Goal: Task Accomplishment & Management: Use online tool/utility

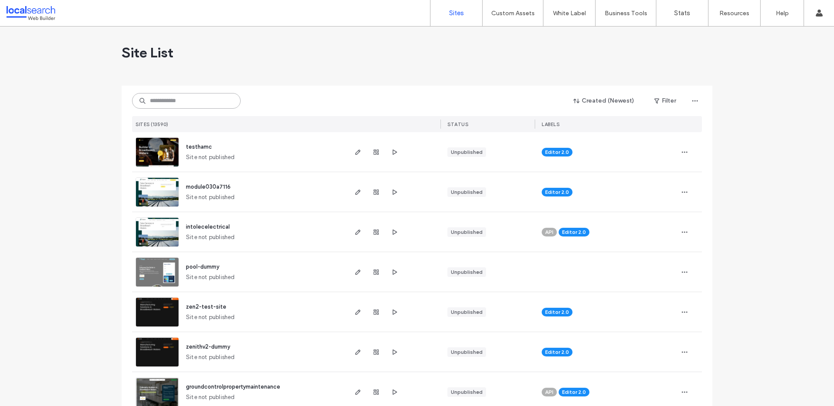
click at [158, 102] on input at bounding box center [186, 101] width 109 height 16
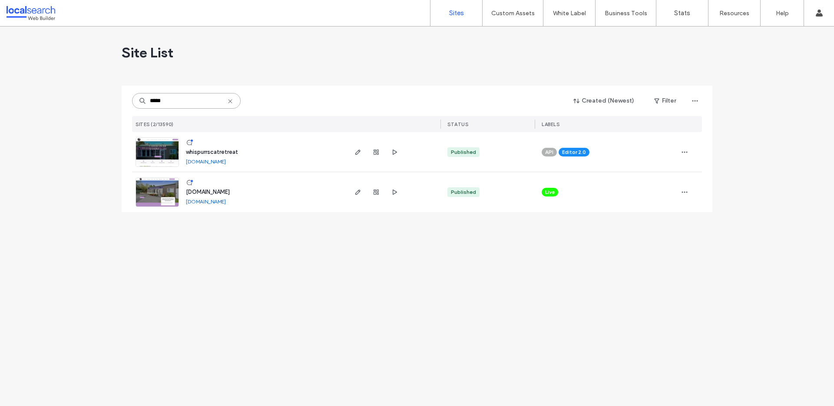
type input "*****"
click at [152, 153] on img at bounding box center [157, 167] width 43 height 59
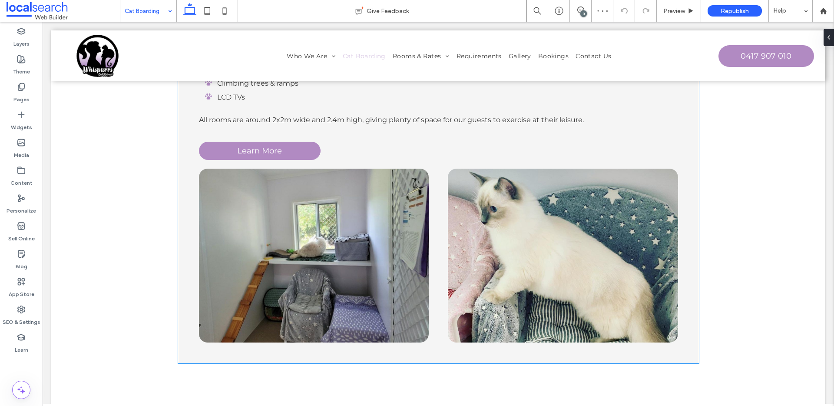
scroll to position [523, 0]
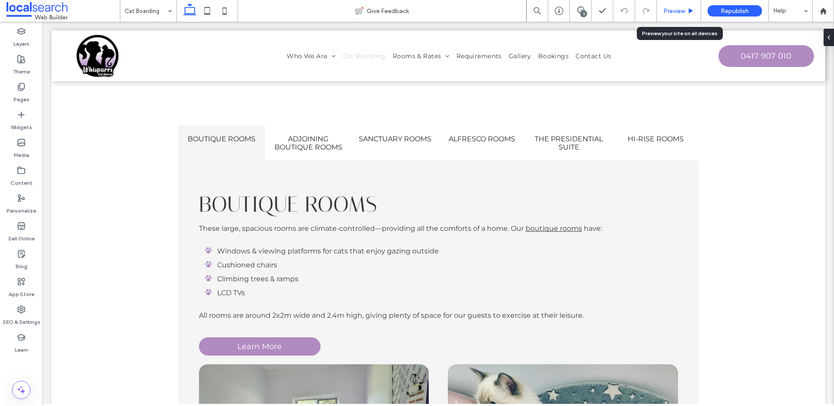
click at [679, 14] on span "Preview" at bounding box center [674, 10] width 22 height 7
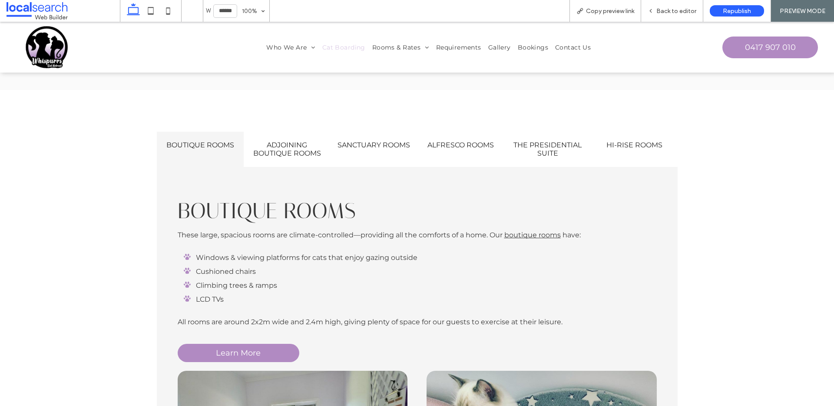
scroll to position [524, 0]
click at [290, 147] on h4 "Adjoining Boutique Rooms" at bounding box center [287, 148] width 76 height 16
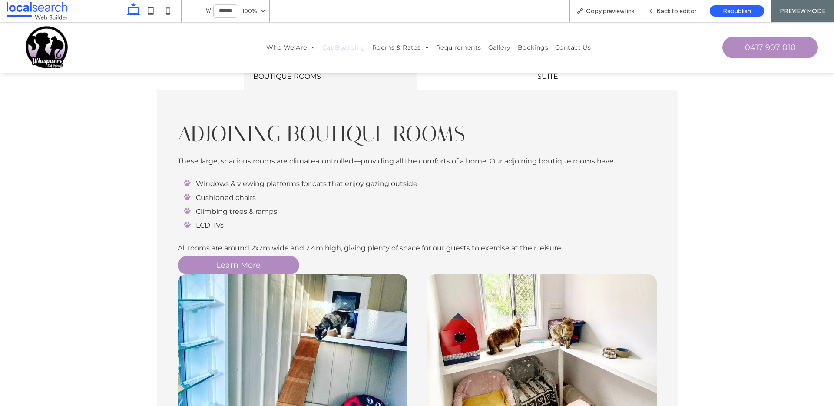
scroll to position [593, 0]
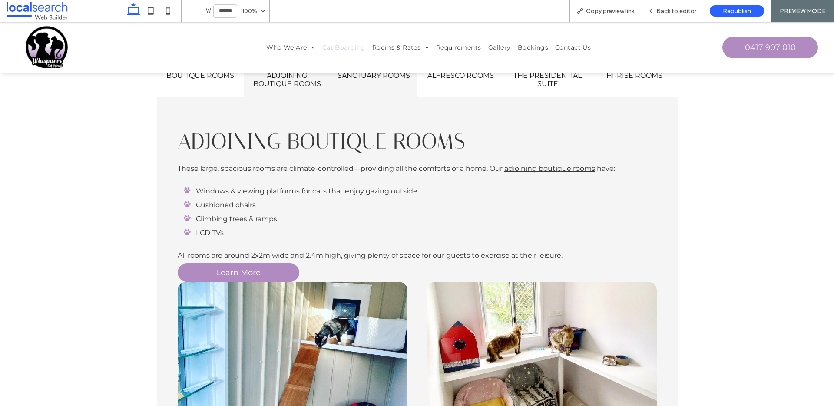
click at [379, 92] on div "Sanctuary Rooms" at bounding box center [373, 79] width 87 height 35
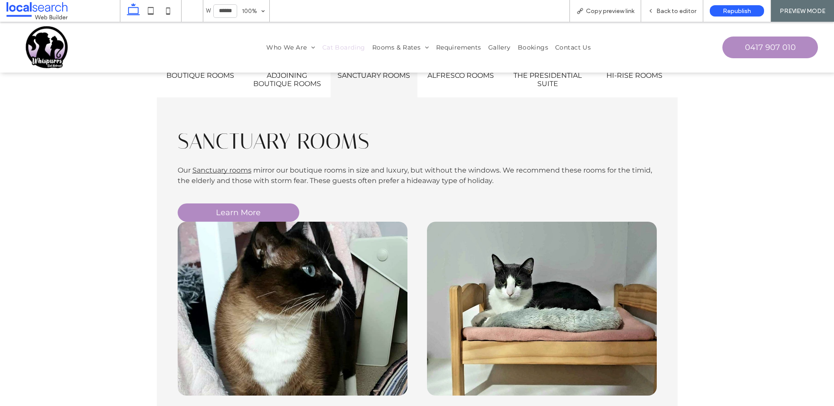
scroll to position [575, 0]
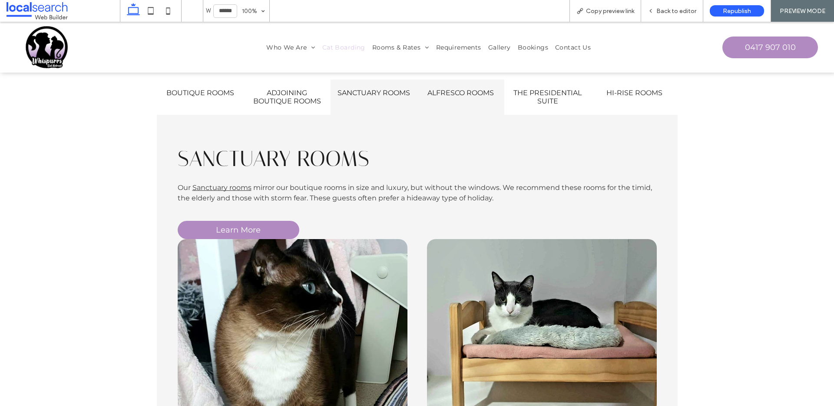
click at [445, 99] on div "Alfresco Rooms" at bounding box center [460, 96] width 87 height 35
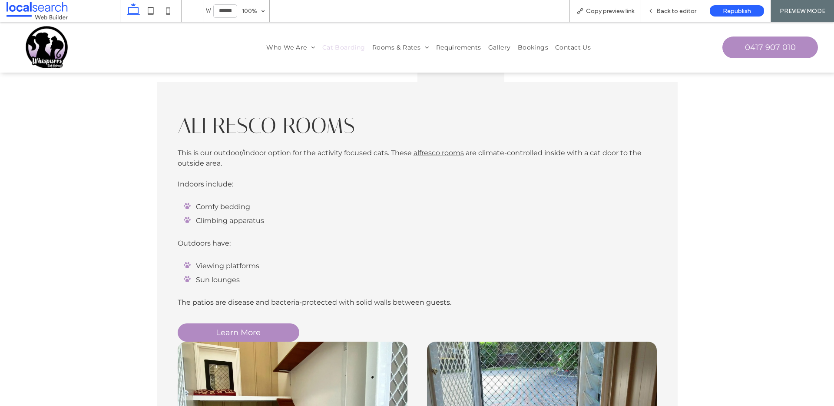
scroll to position [532, 0]
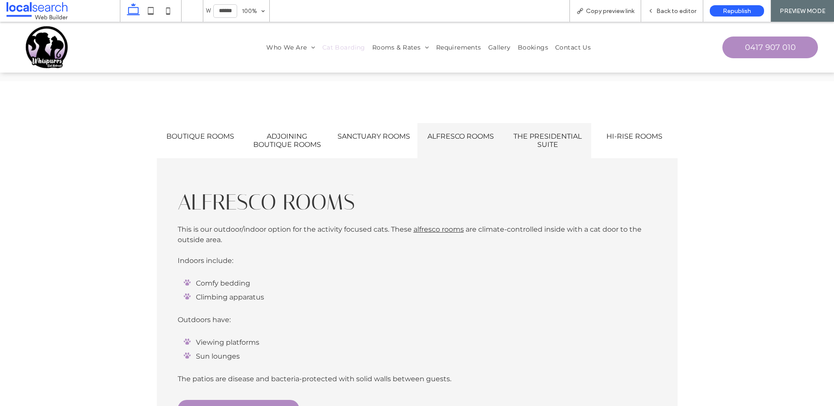
click at [519, 133] on h4 "The Presidential Suite" at bounding box center [547, 140] width 76 height 16
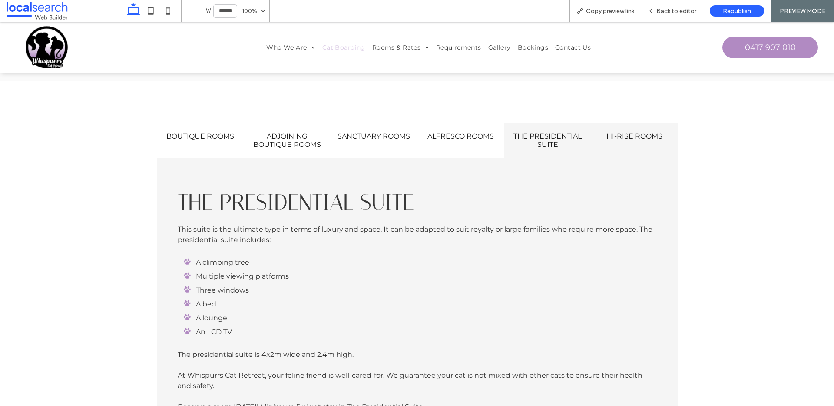
click at [626, 134] on h4 "Hi-Rise Rooms" at bounding box center [634, 136] width 76 height 8
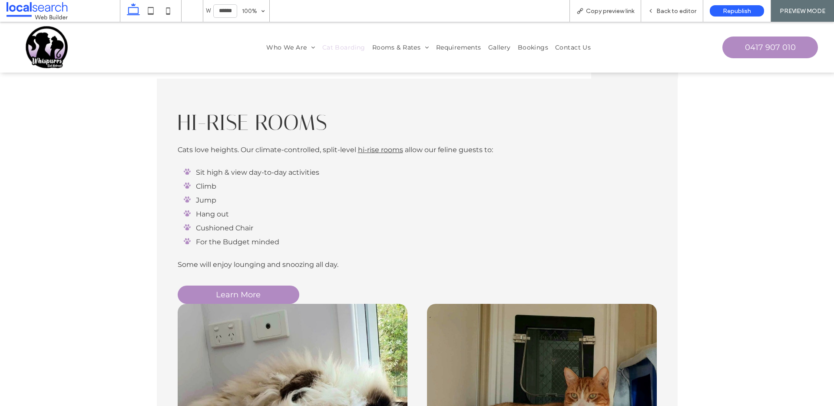
scroll to position [715, 0]
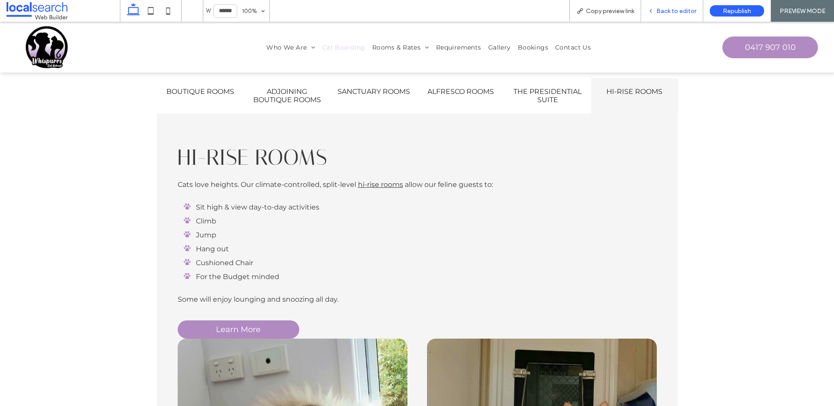
drag, startPoint x: 667, startPoint y: 12, endPoint x: 631, endPoint y: 11, distance: 35.6
click at [667, 12] on span "Back to editor" at bounding box center [676, 10] width 40 height 7
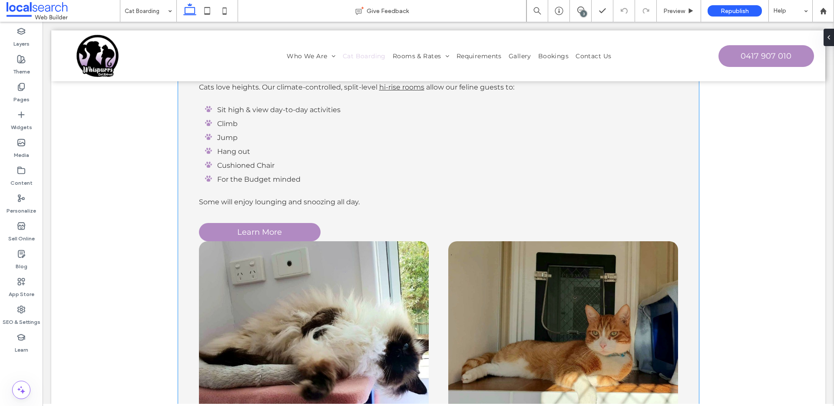
scroll to position [762, 0]
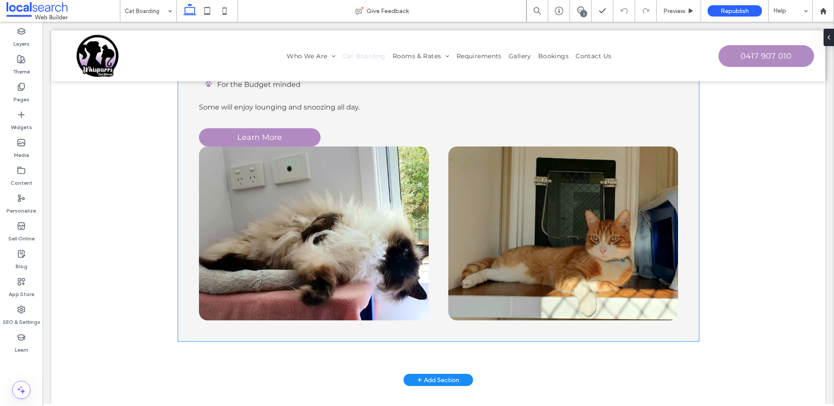
click at [321, 222] on img at bounding box center [314, 233] width 230 height 174
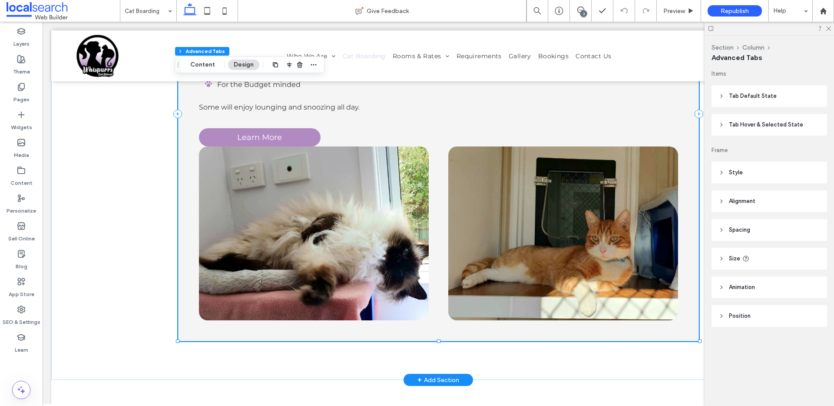
click at [313, 221] on img at bounding box center [314, 233] width 230 height 174
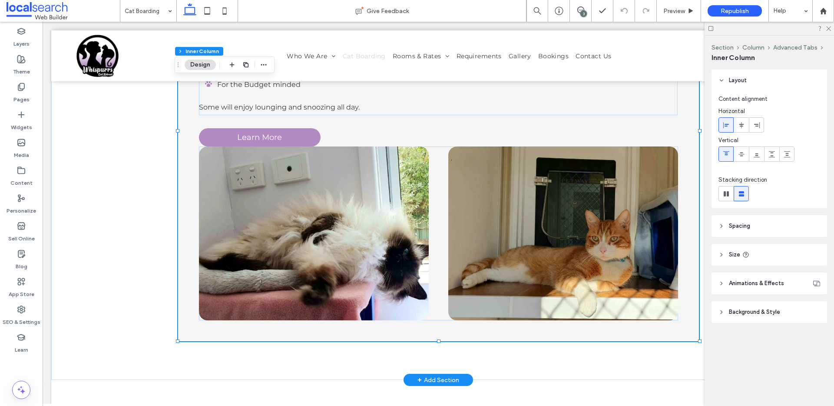
click at [307, 215] on img at bounding box center [314, 233] width 230 height 174
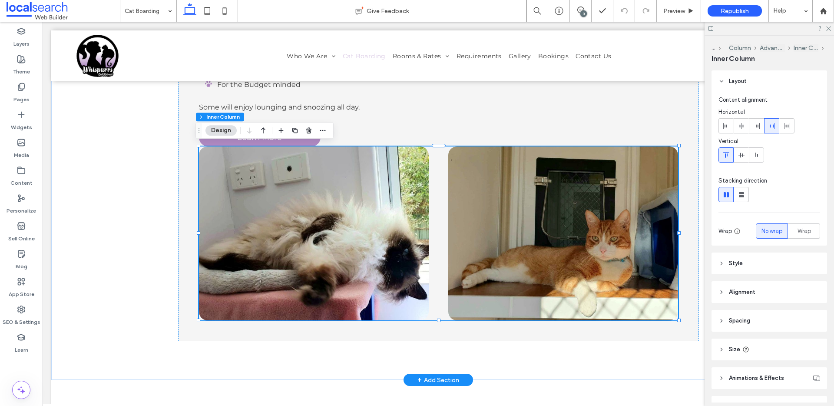
click at [348, 228] on img at bounding box center [314, 233] width 230 height 174
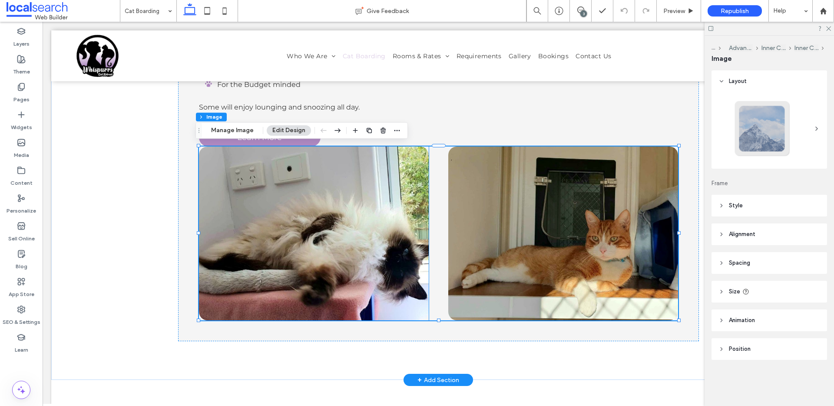
type input "**"
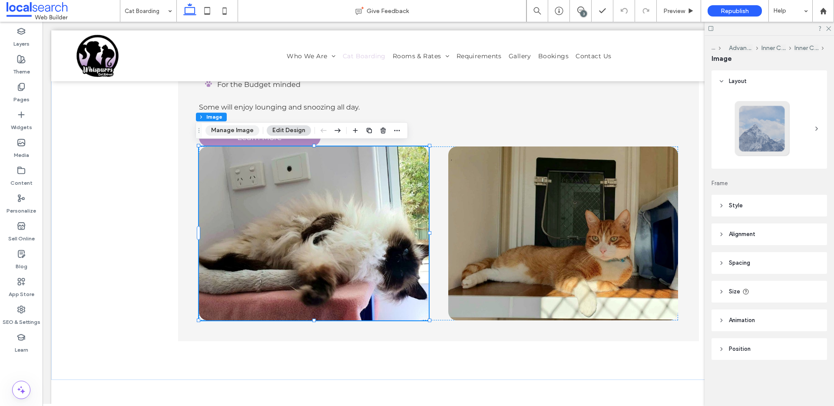
click at [241, 135] on button "Manage Image" at bounding box center [232, 130] width 54 height 10
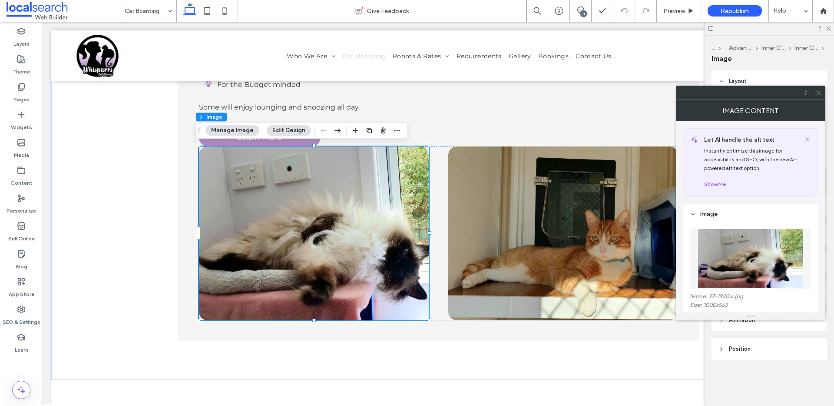
scroll to position [76, 0]
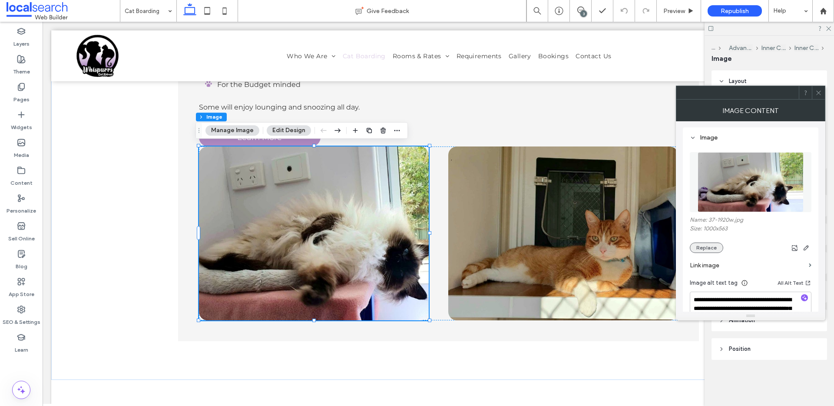
click at [708, 248] on button "Replace" at bounding box center [705, 247] width 33 height 10
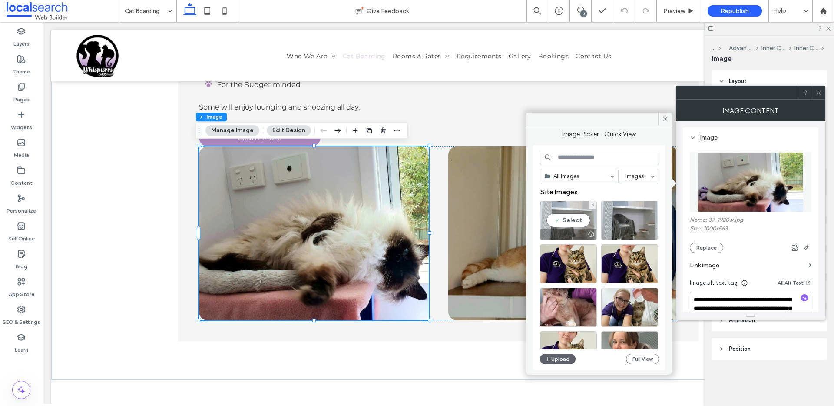
click at [585, 218] on div "Select" at bounding box center [568, 220] width 57 height 39
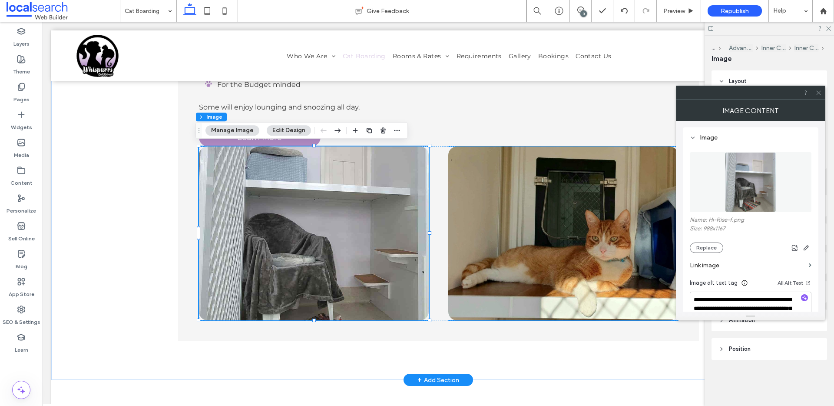
click at [539, 202] on img at bounding box center [563, 233] width 230 height 174
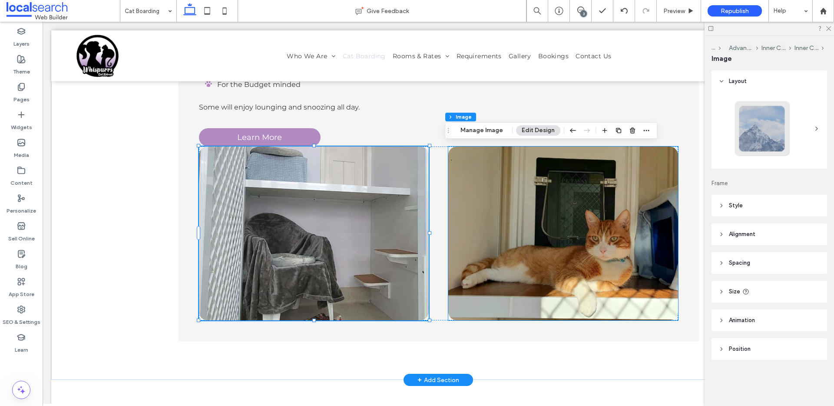
type input "**"
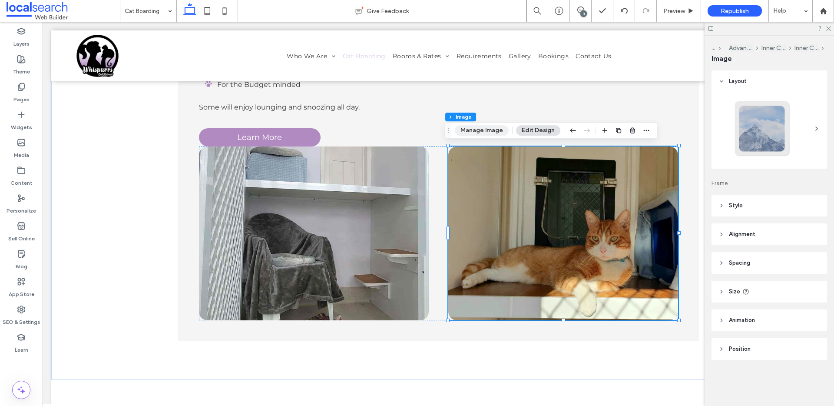
click at [472, 131] on button "Manage Image" at bounding box center [482, 130] width 54 height 10
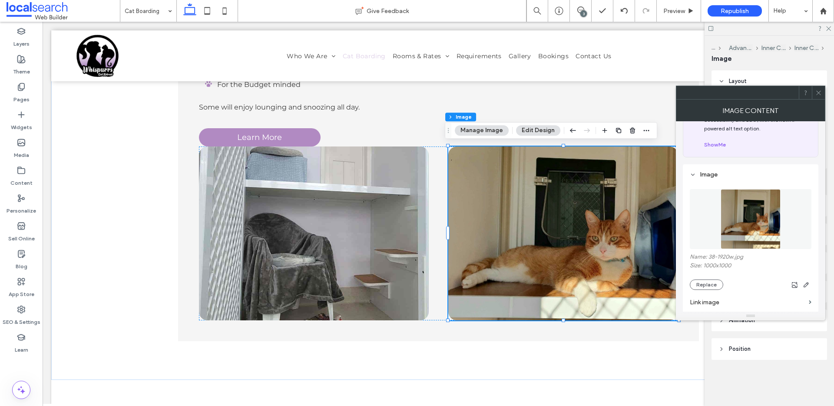
scroll to position [85, 0]
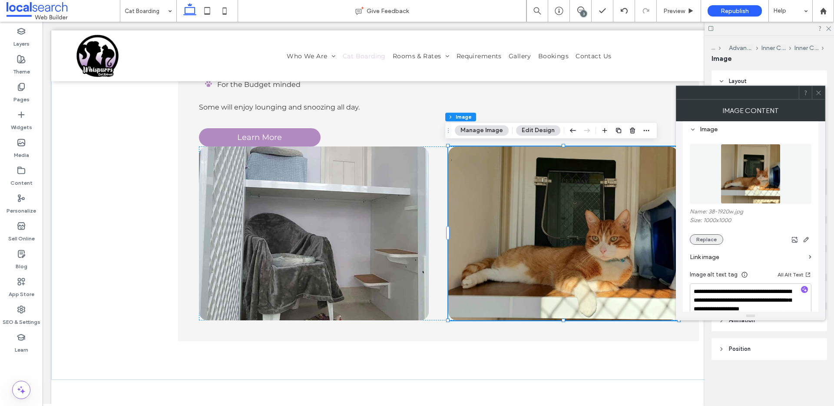
click at [704, 241] on button "Replace" at bounding box center [705, 239] width 33 height 10
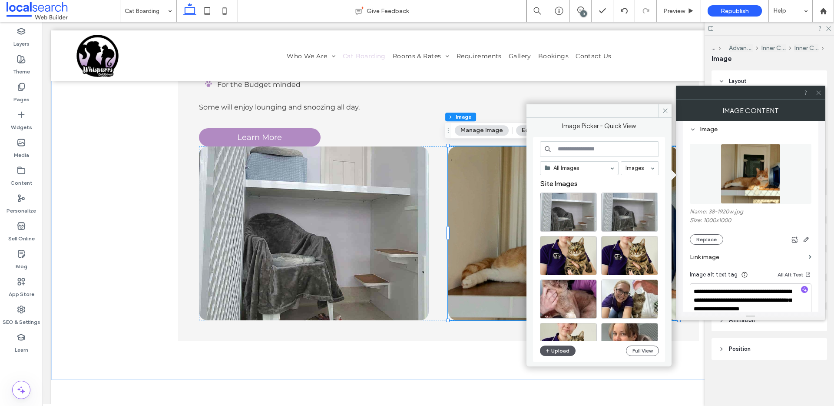
click at [558, 355] on button "Upload" at bounding box center [558, 350] width 36 height 10
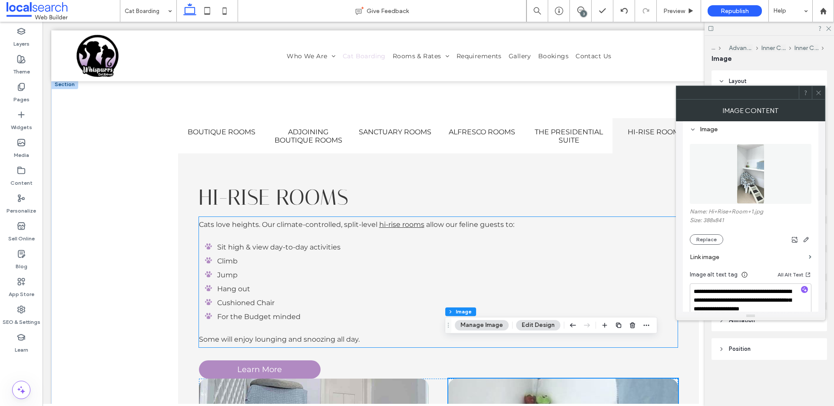
scroll to position [488, 0]
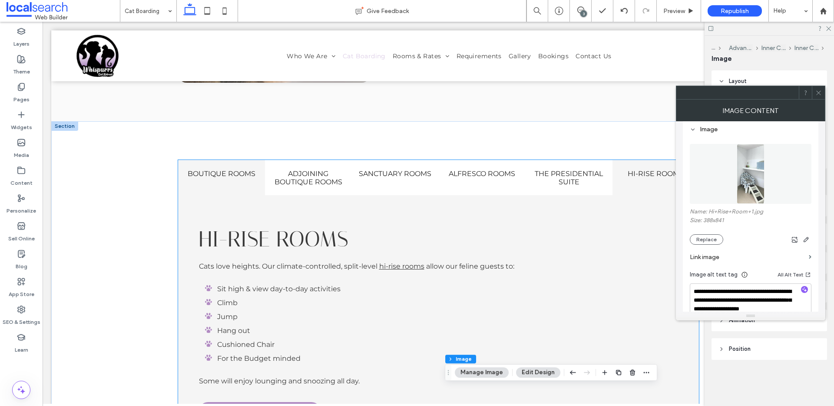
click at [212, 172] on h4 "Boutique Rooms" at bounding box center [221, 173] width 76 height 8
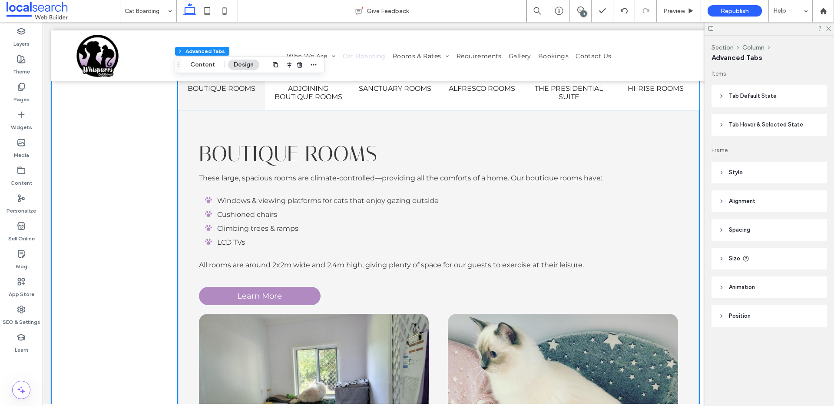
scroll to position [741, 0]
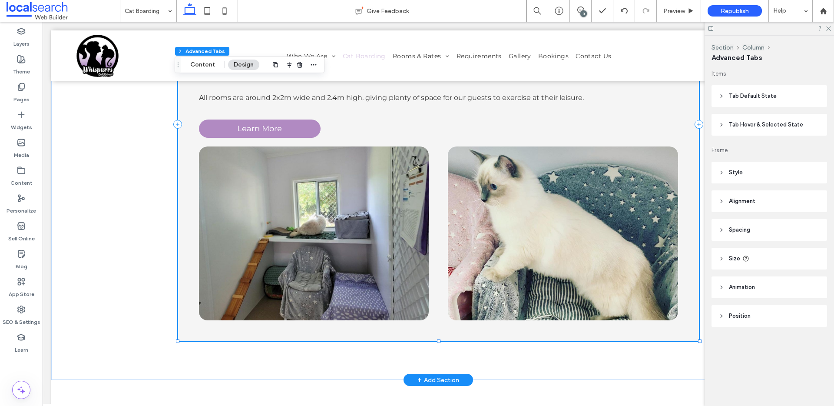
click at [527, 187] on img at bounding box center [563, 233] width 230 height 174
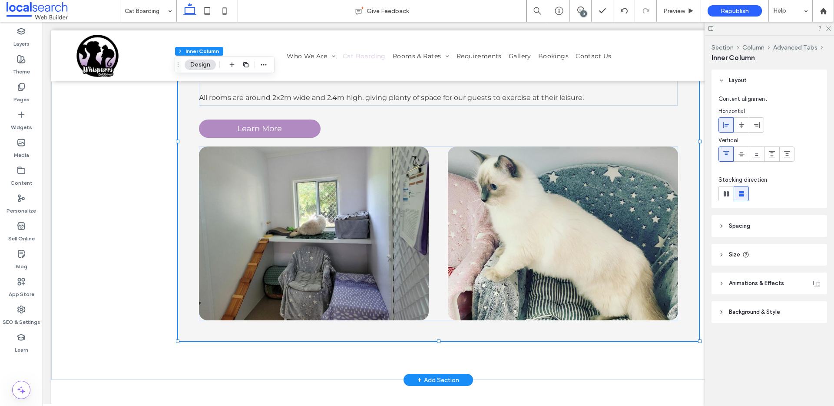
click at [518, 184] on img at bounding box center [563, 233] width 230 height 174
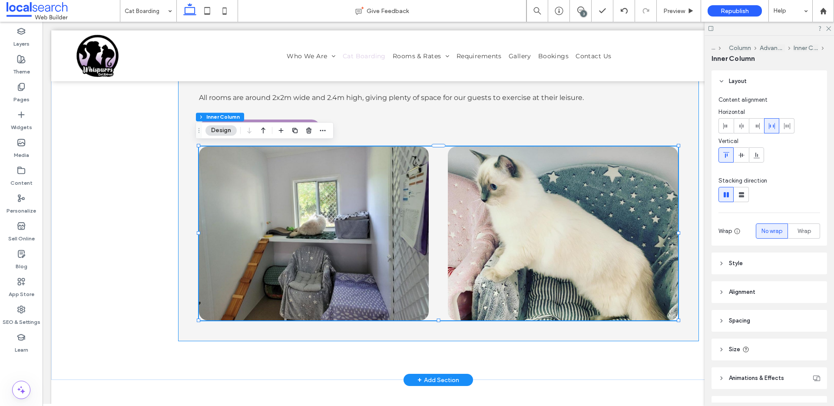
click at [519, 182] on img at bounding box center [563, 233] width 230 height 174
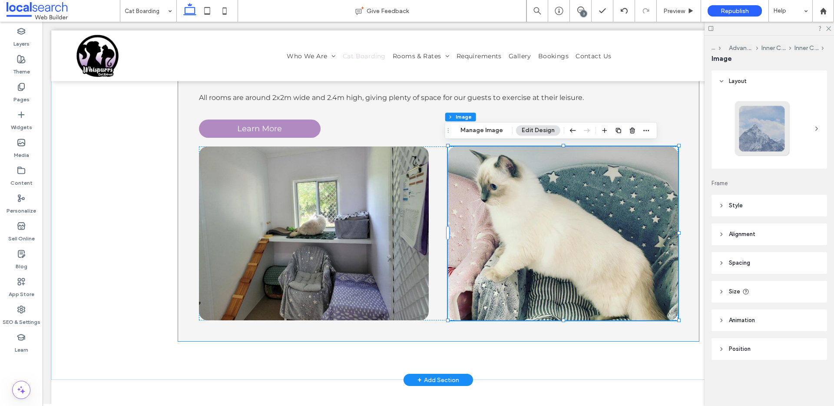
type input "**"
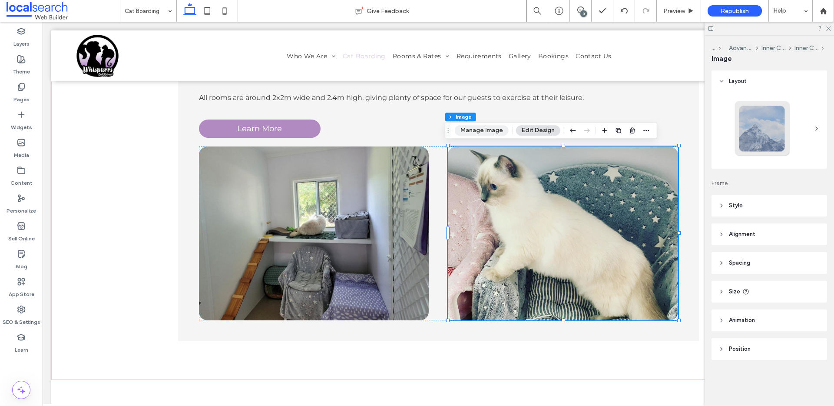
click at [488, 131] on button "Manage Image" at bounding box center [482, 130] width 54 height 10
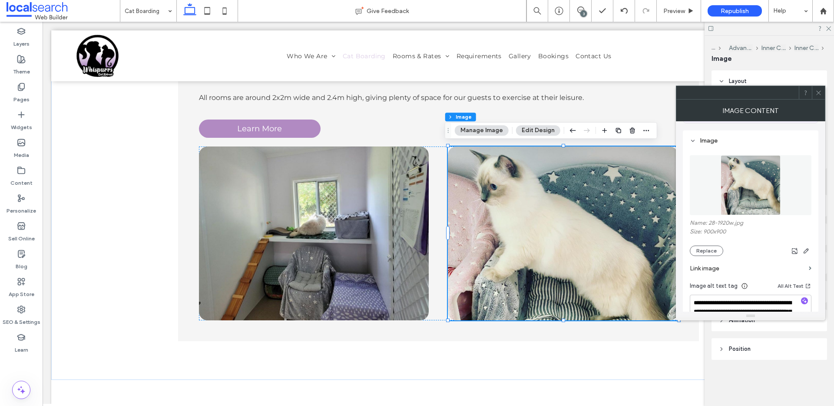
scroll to position [173, 0]
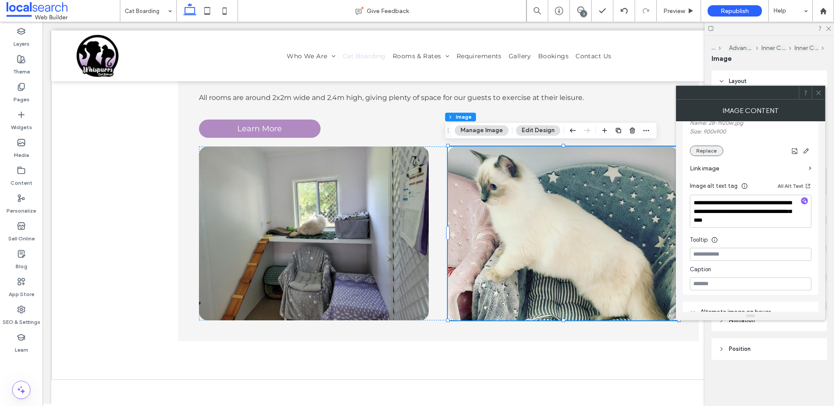
click at [709, 147] on button "Replace" at bounding box center [705, 150] width 33 height 10
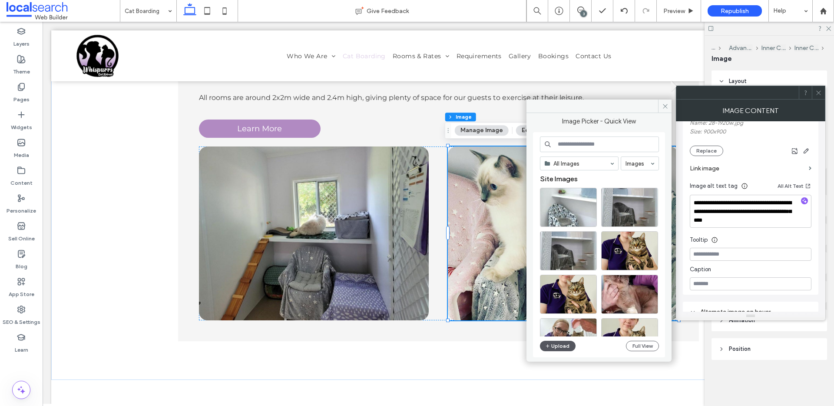
click at [561, 346] on button "Upload" at bounding box center [558, 345] width 36 height 10
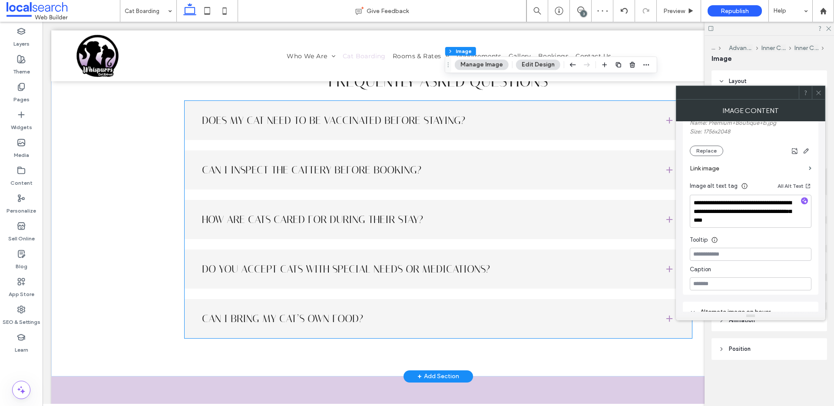
scroll to position [1276, 0]
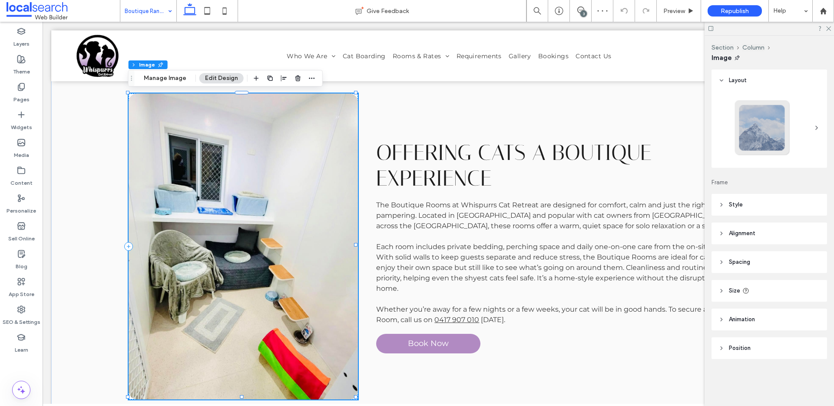
click at [227, 111] on img at bounding box center [243, 246] width 229 height 306
click at [165, 77] on button "Manage Image" at bounding box center [165, 78] width 54 height 10
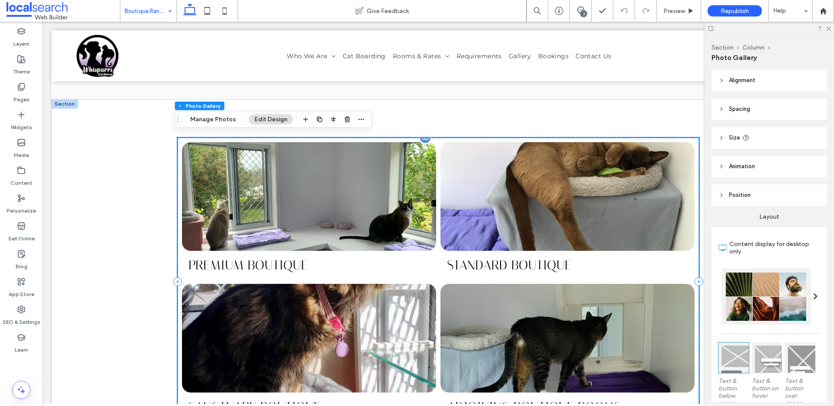
scroll to position [481, 0]
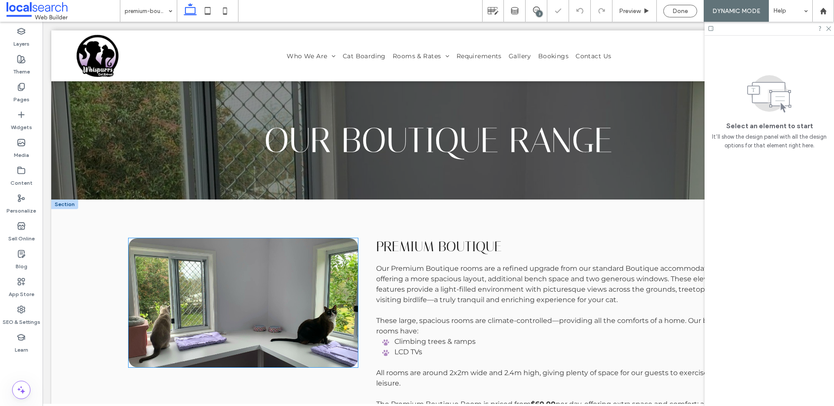
scroll to position [172, 0]
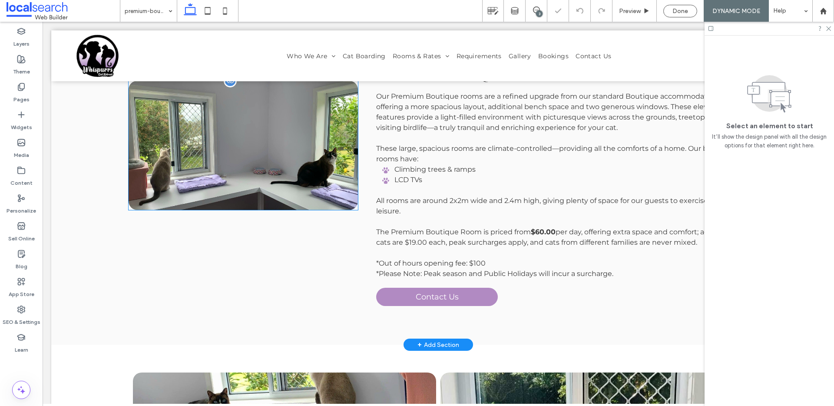
click at [264, 168] on img at bounding box center [243, 145] width 229 height 129
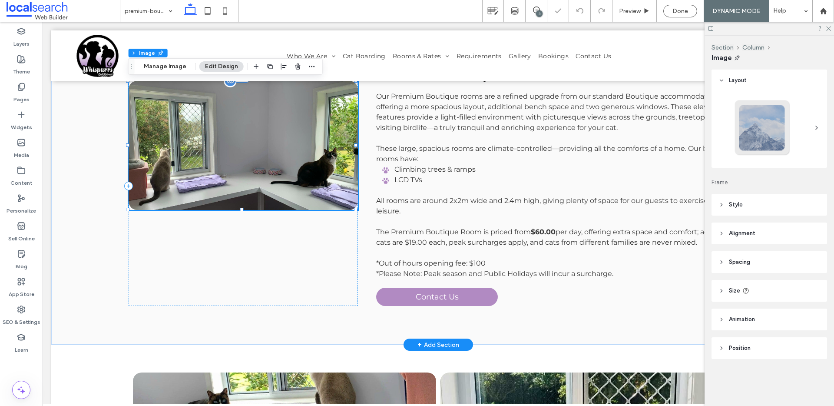
click at [264, 168] on img at bounding box center [243, 145] width 229 height 129
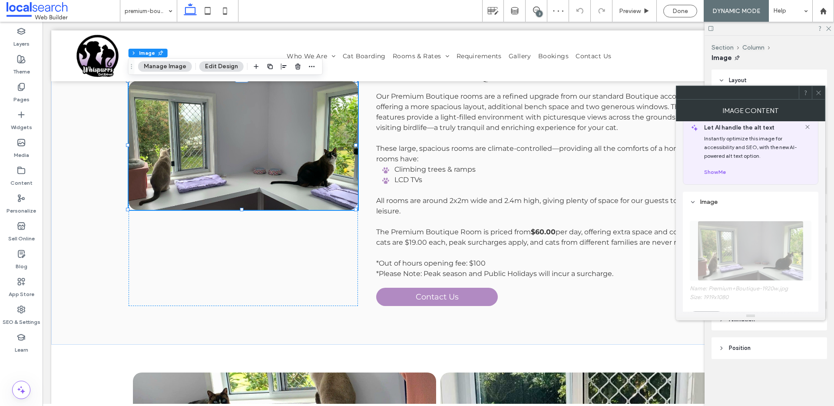
scroll to position [165, 0]
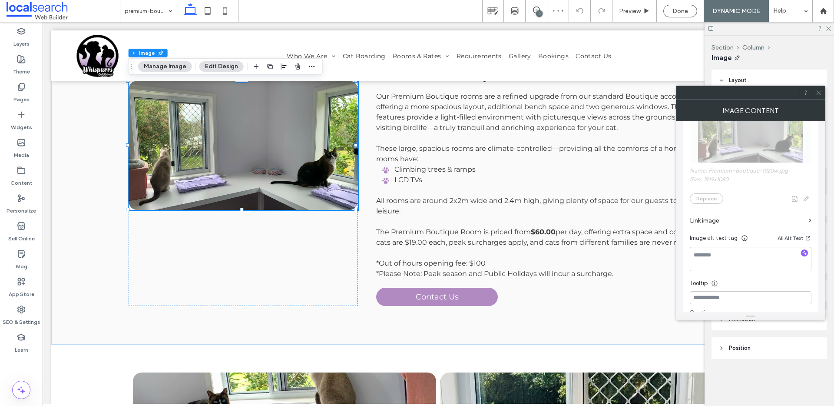
click at [706, 197] on span "Name: Premium+Boutique-1920w.jpg Size: 1919x1080 Replace" at bounding box center [750, 149] width 122 height 118
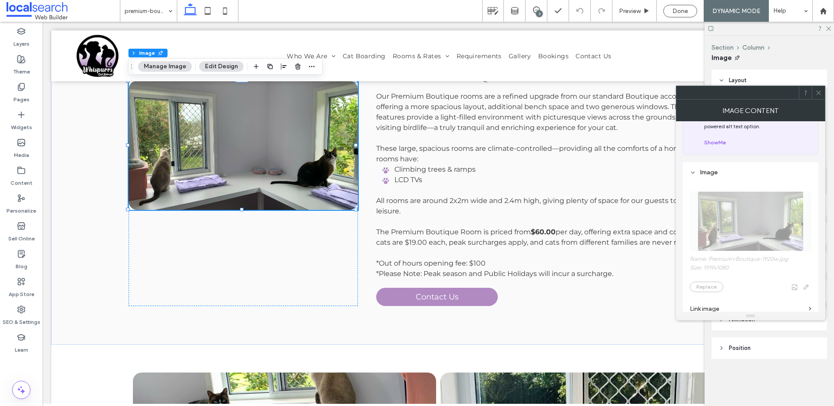
scroll to position [0, 0]
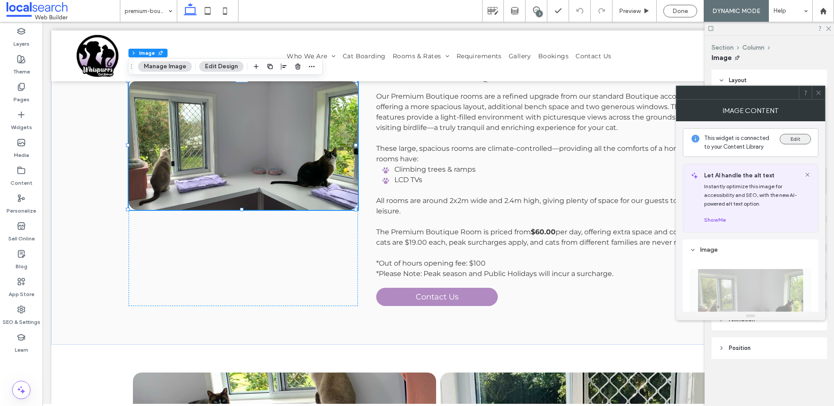
click at [801, 140] on button "Edit" at bounding box center [794, 139] width 31 height 10
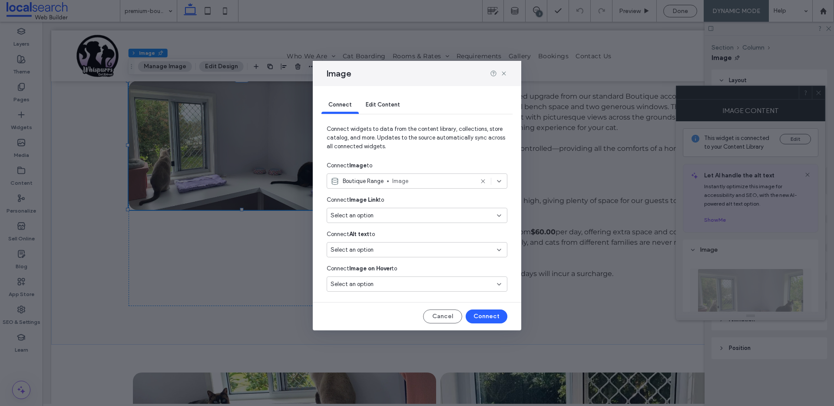
click at [394, 182] on span "Image" at bounding box center [432, 181] width 81 height 9
click at [383, 109] on div "Edit Content" at bounding box center [383, 104] width 48 height 17
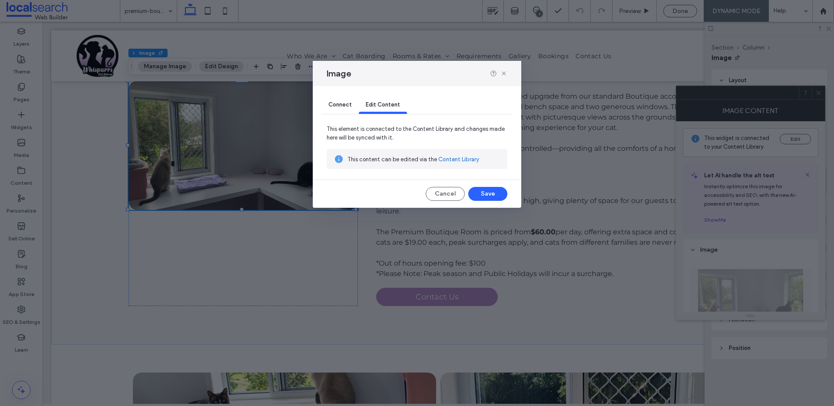
click at [471, 162] on link "Content Library" at bounding box center [458, 159] width 41 height 9
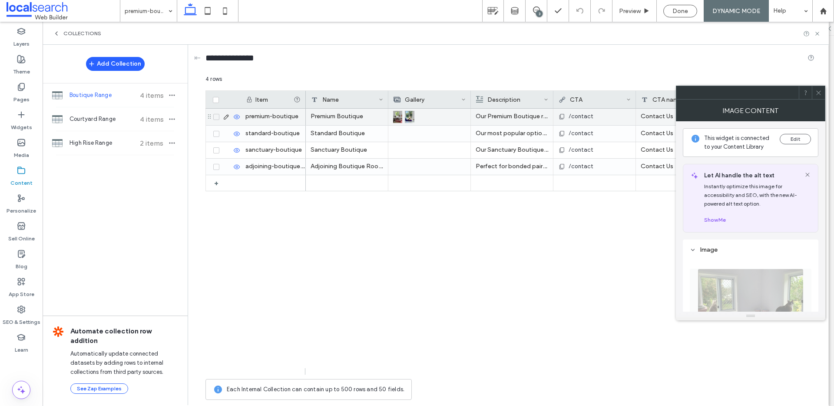
click at [398, 114] on img at bounding box center [397, 117] width 9 height 12
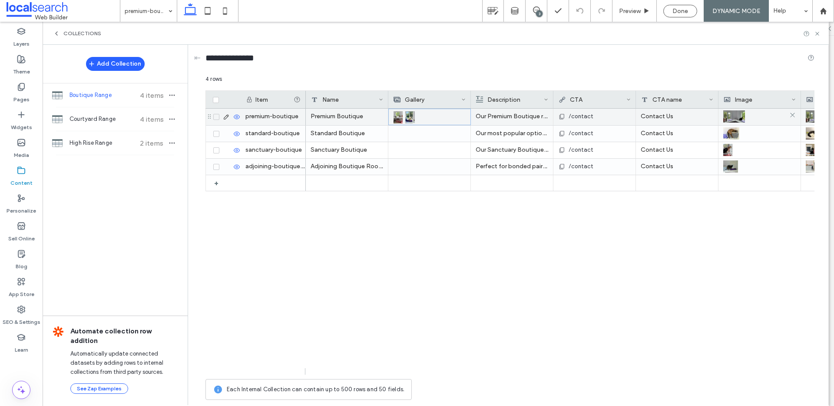
click at [742, 112] on img at bounding box center [734, 116] width 22 height 12
click at [742, 115] on img at bounding box center [734, 117] width 22 height 12
click at [792, 115] on use at bounding box center [792, 115] width 4 height 4
click at [748, 116] on div at bounding box center [759, 117] width 72 height 16
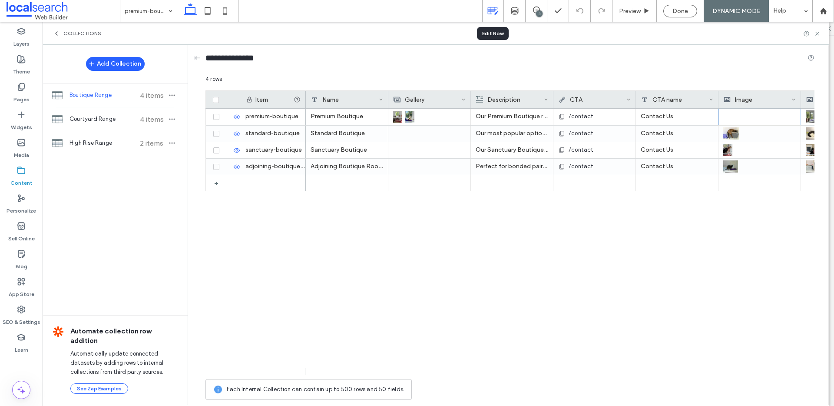
click at [496, 13] on icon at bounding box center [492, 10] width 11 height 11
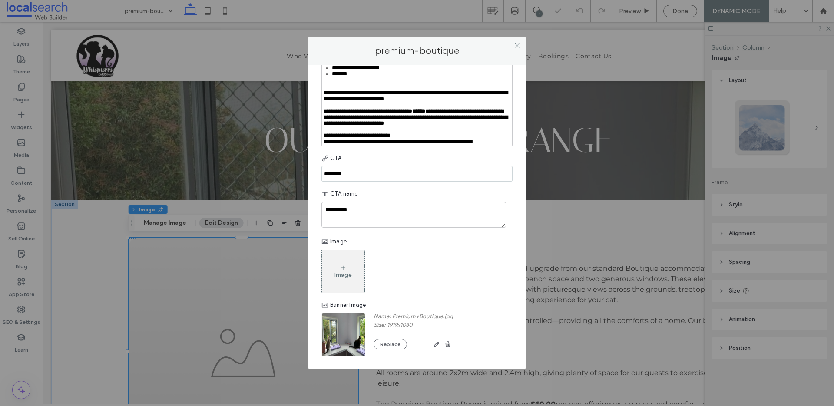
scroll to position [244, 0]
click at [346, 291] on div "Image" at bounding box center [343, 271] width 43 height 41
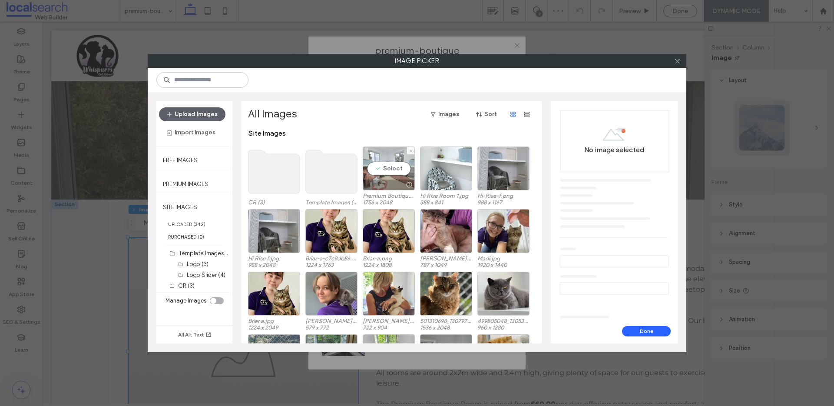
click at [398, 168] on div "Select" at bounding box center [389, 168] width 52 height 44
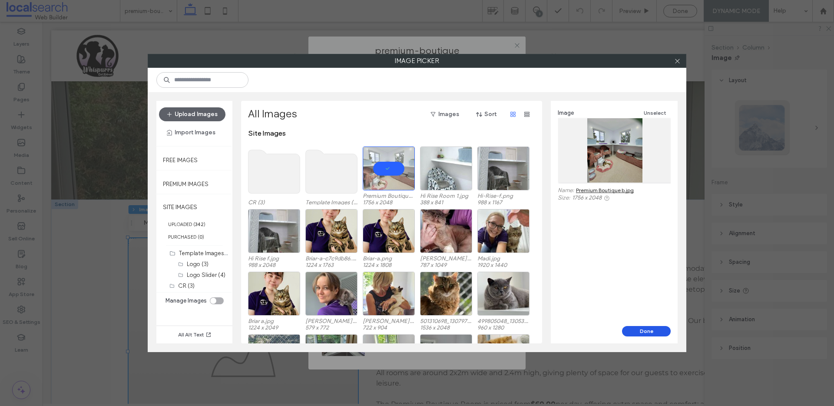
click at [650, 328] on button "Done" at bounding box center [646, 331] width 49 height 10
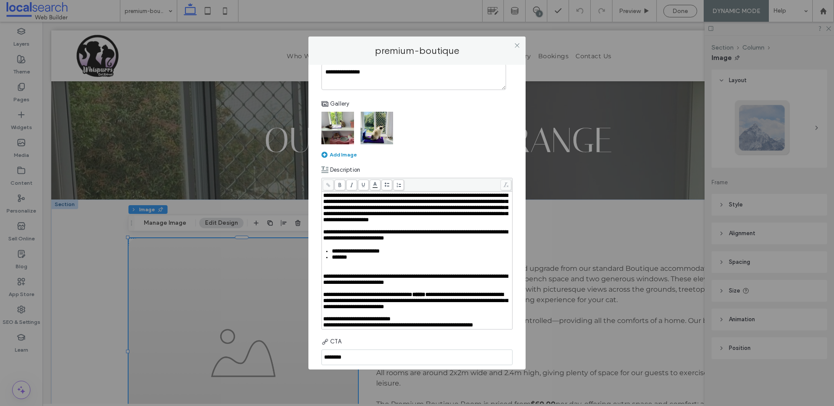
scroll to position [0, 0]
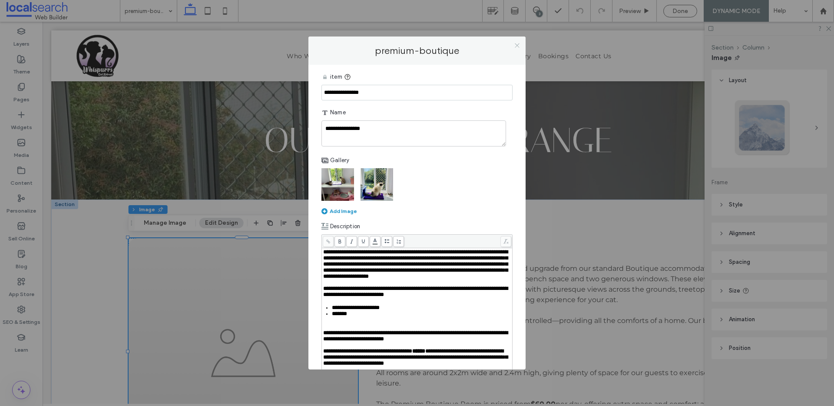
click at [514, 45] on icon at bounding box center [517, 45] width 7 height 7
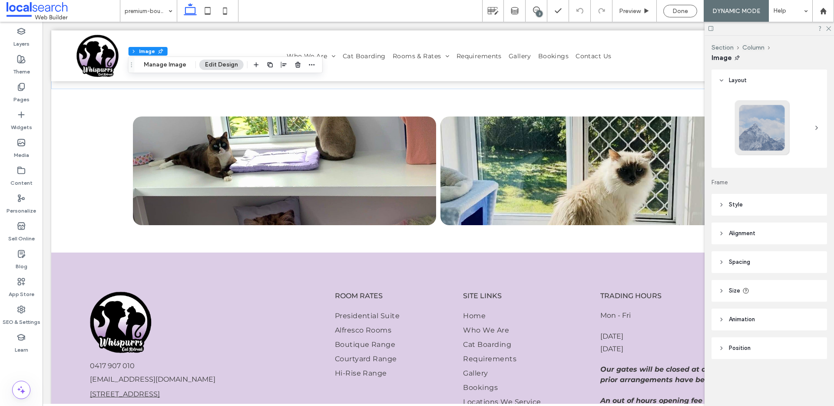
scroll to position [401, 0]
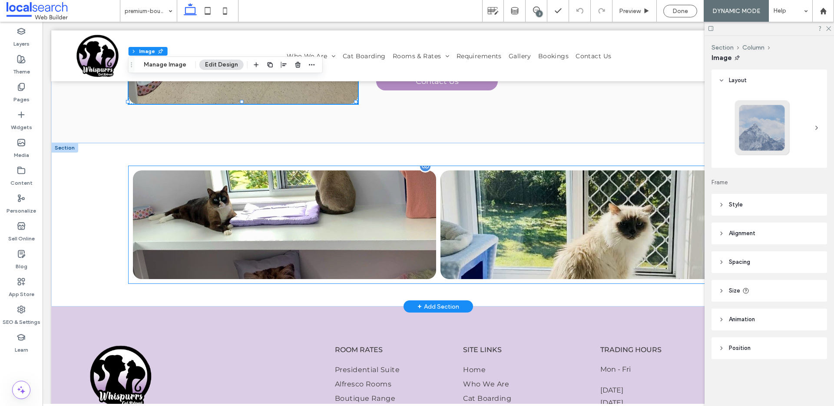
click at [383, 196] on link at bounding box center [284, 224] width 303 height 109
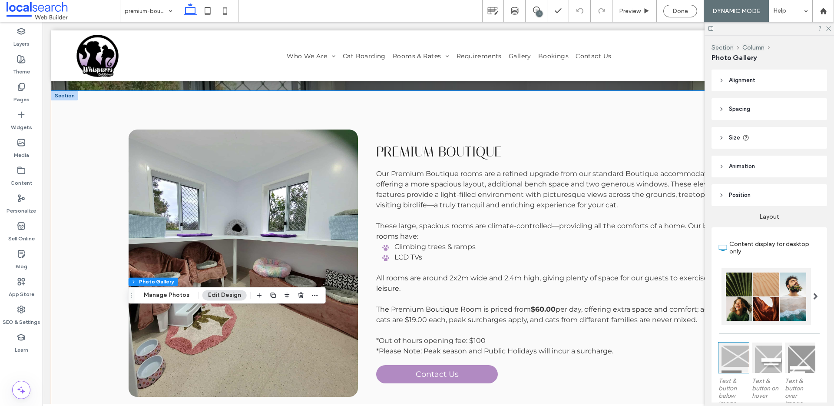
scroll to position [264, 0]
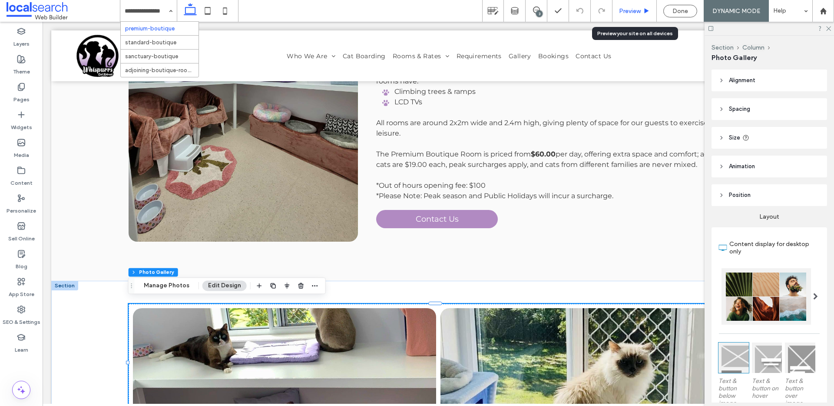
click at [626, 6] on div "Preview" at bounding box center [634, 11] width 44 height 22
click at [625, 7] on span "Preview" at bounding box center [630, 10] width 22 height 7
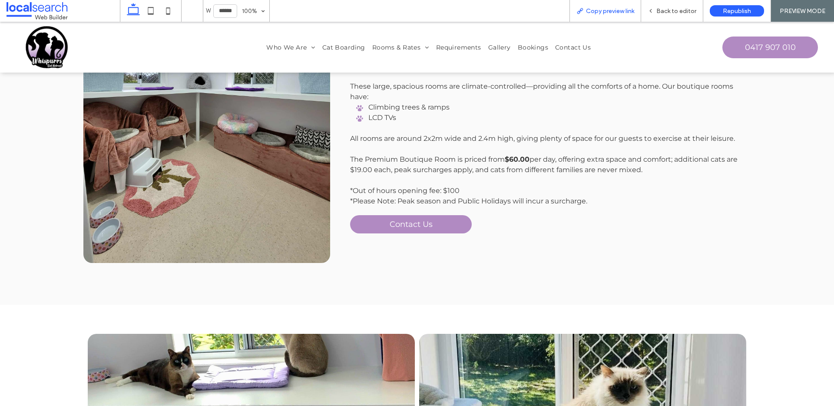
scroll to position [264, 0]
click at [380, 46] on span "Rooms & Rates" at bounding box center [400, 47] width 57 height 8
click at [405, 50] on span "Rooms & Rates" at bounding box center [400, 47] width 57 height 8
click at [351, 48] on span "Cat Boarding" at bounding box center [343, 47] width 43 height 8
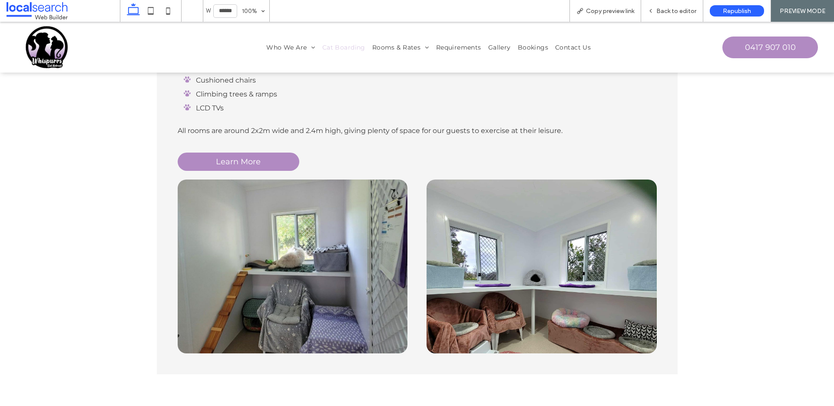
scroll to position [530, 0]
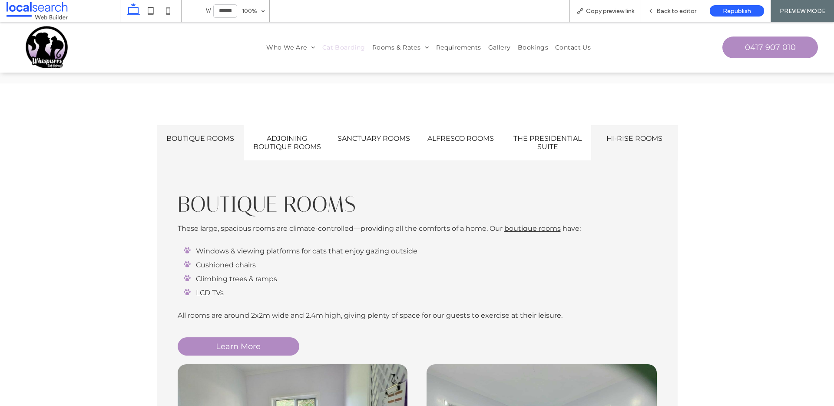
click at [626, 145] on div "Hi-Rise Rooms" at bounding box center [634, 142] width 87 height 35
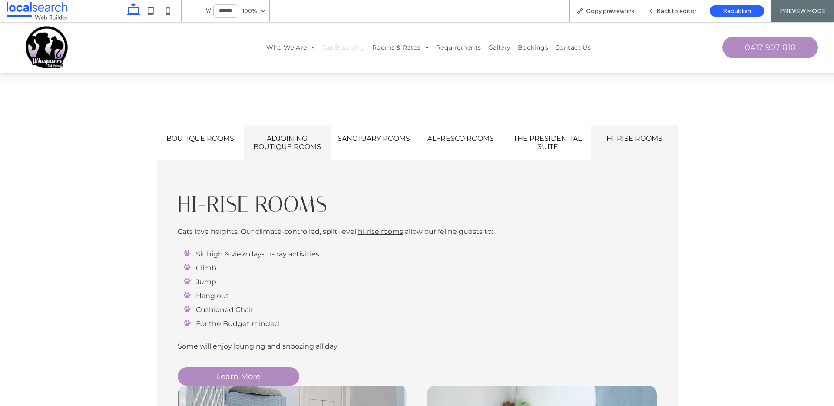
click at [294, 137] on h4 "Adjoining Boutique Rooms" at bounding box center [287, 142] width 76 height 16
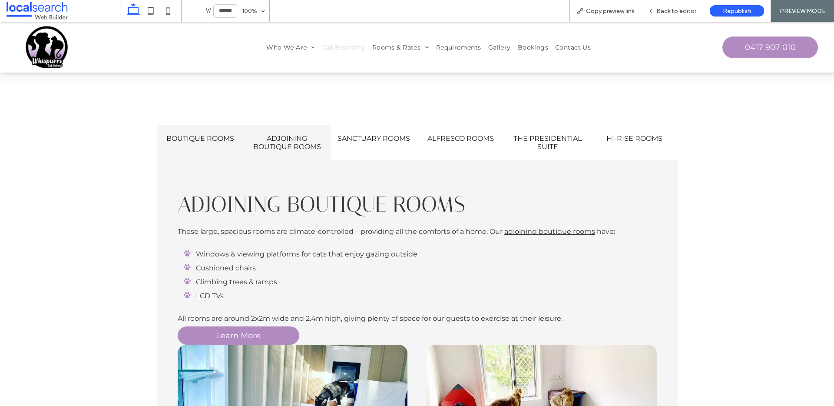
click at [200, 134] on h4 "Boutique Rooms" at bounding box center [200, 138] width 76 height 8
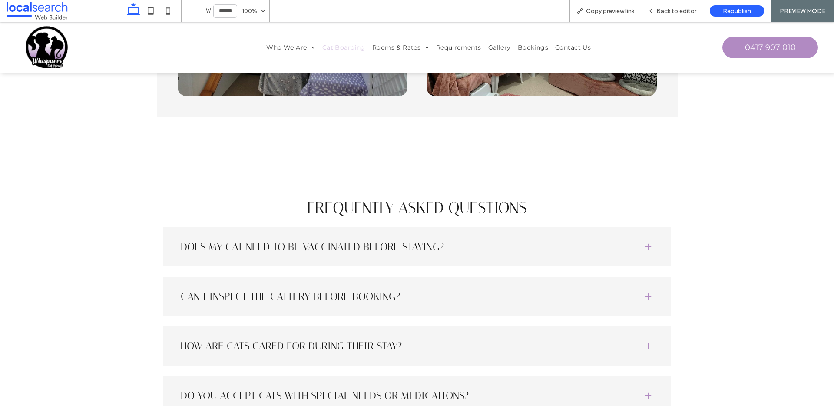
scroll to position [1151, 0]
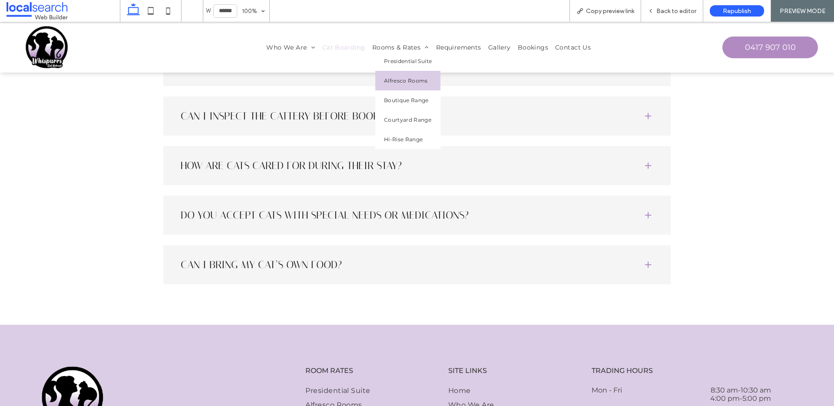
click at [406, 73] on link "Alfresco Rooms" at bounding box center [407, 81] width 65 height 20
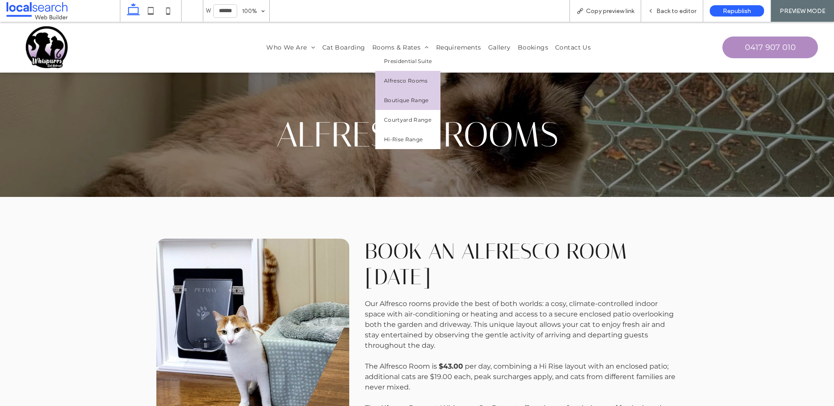
click at [410, 95] on link "Boutique Range" at bounding box center [407, 100] width 65 height 20
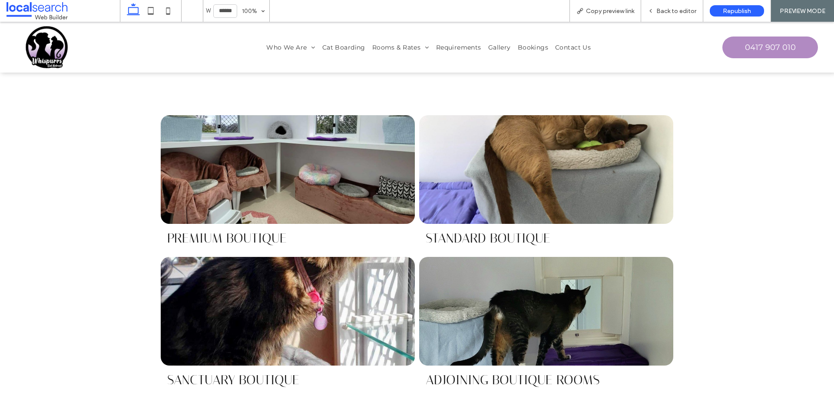
scroll to position [542, 0]
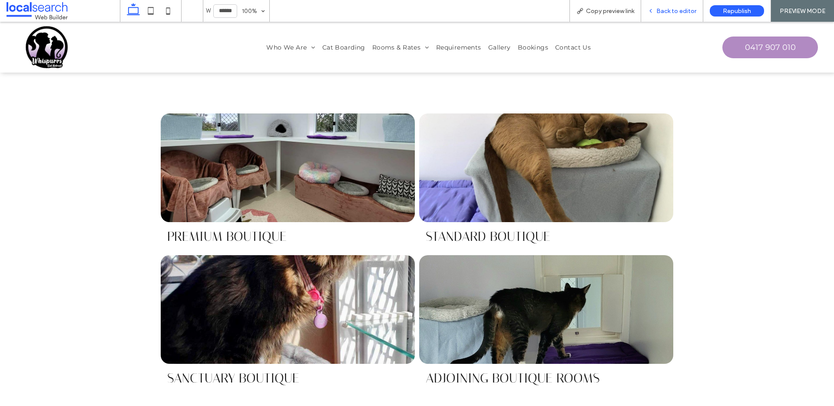
click at [692, 7] on div "Back to editor" at bounding box center [672, 11] width 62 height 22
click at [673, 7] on span "Back to editor" at bounding box center [676, 10] width 40 height 7
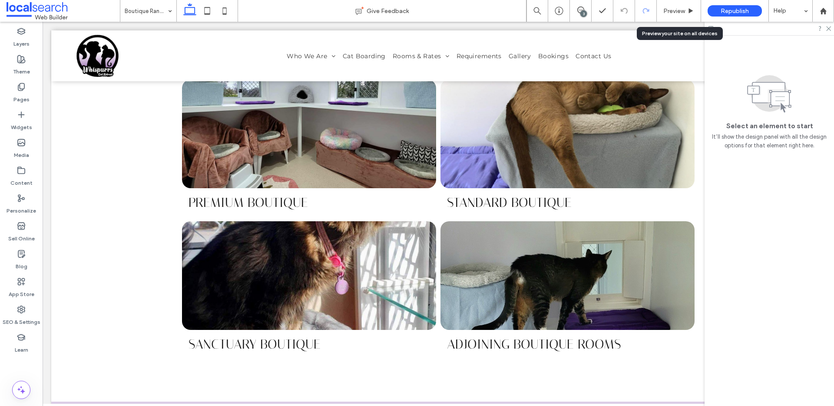
scroll to position [541, 0]
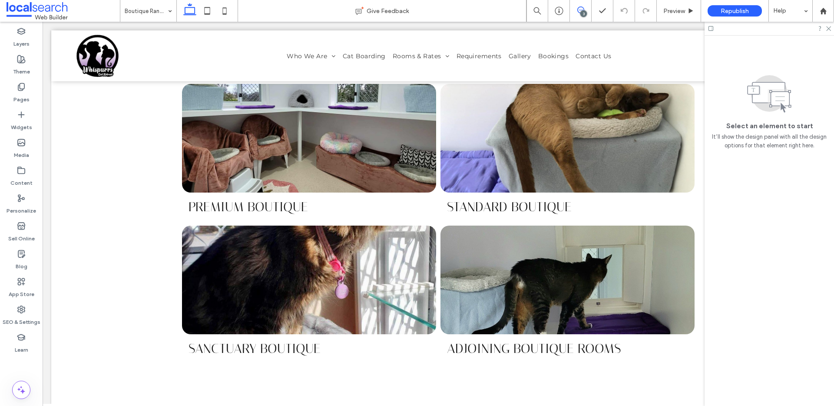
click at [580, 9] on icon at bounding box center [580, 10] width 7 height 7
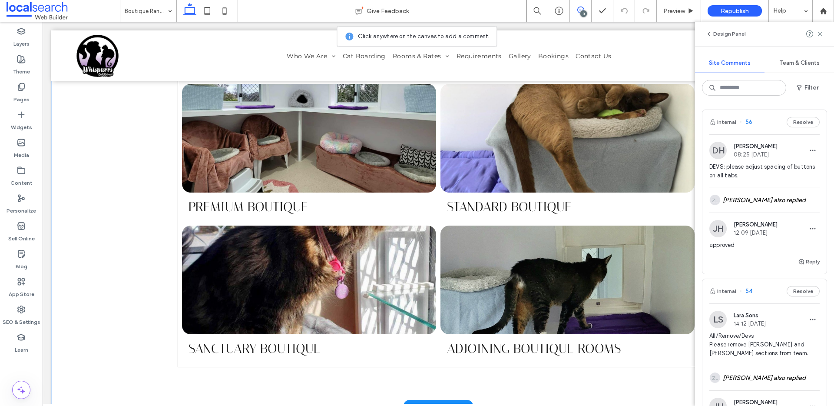
click at [684, 198] on span "Standard Boutique Button" at bounding box center [567, 206] width 254 height 29
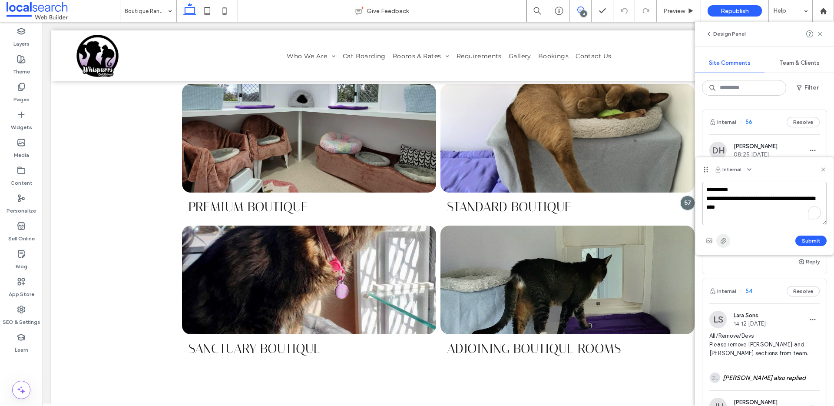
type textarea "**********"
click at [725, 236] on span "button" at bounding box center [723, 241] width 14 height 14
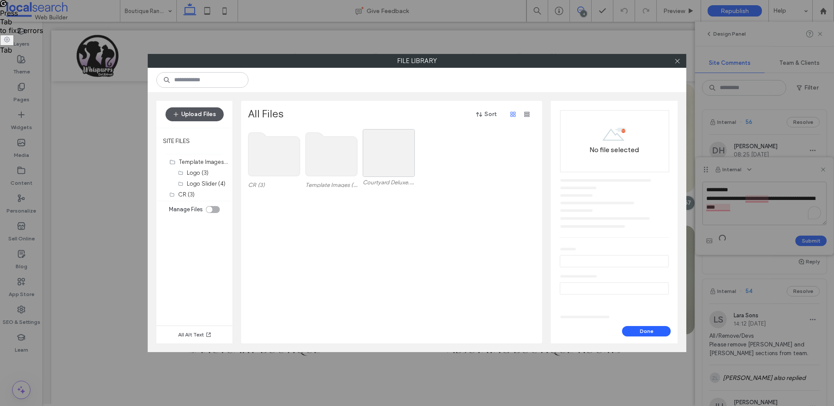
click at [204, 109] on button "Upload Files" at bounding box center [194, 114] width 58 height 14
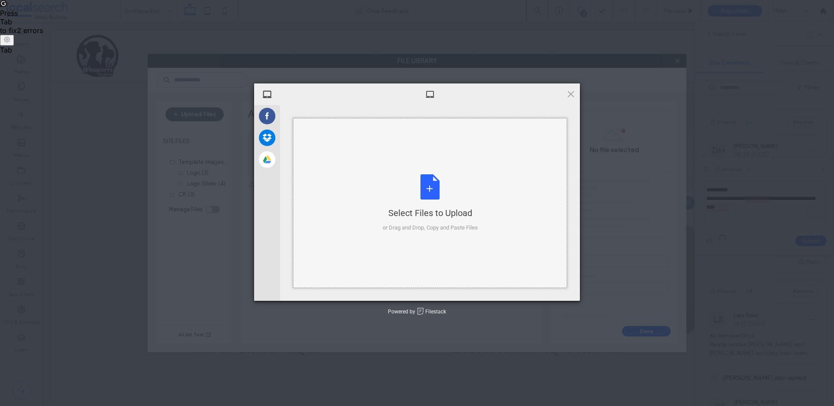
click at [372, 161] on div "Select Files to Upload or Drag and Drop, Copy and Paste Files" at bounding box center [430, 202] width 274 height 169
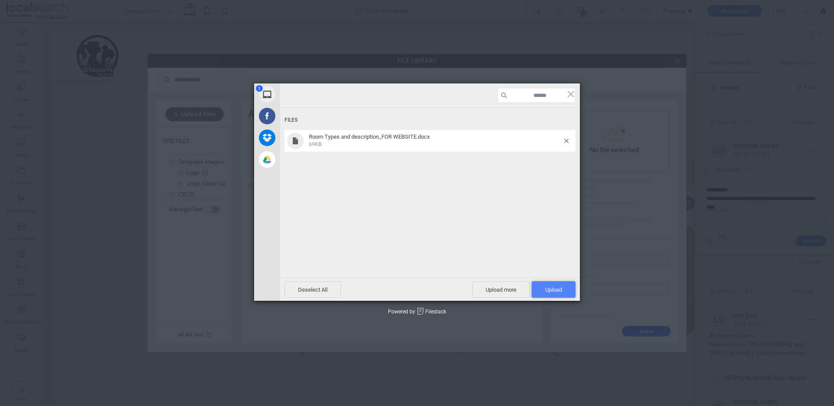
click at [566, 291] on span "Upload 1" at bounding box center [553, 289] width 44 height 16
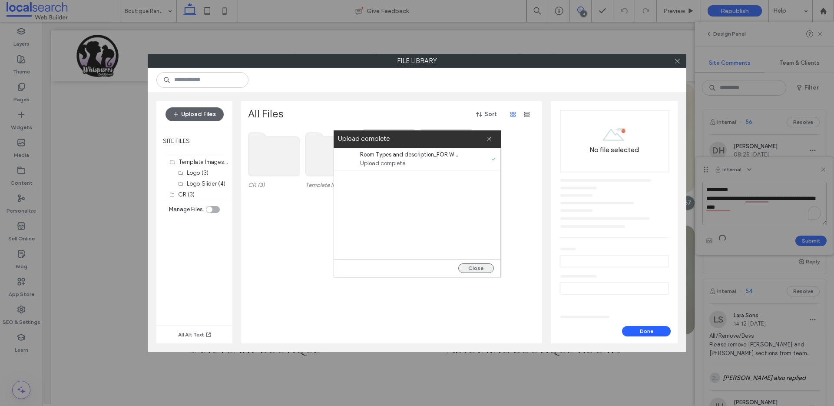
click at [481, 266] on button "Close" at bounding box center [476, 268] width 36 height 10
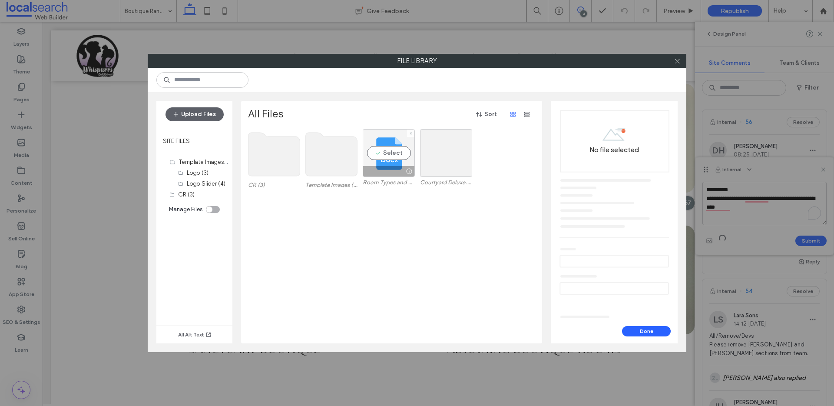
click at [392, 158] on div "Select" at bounding box center [389, 153] width 52 height 48
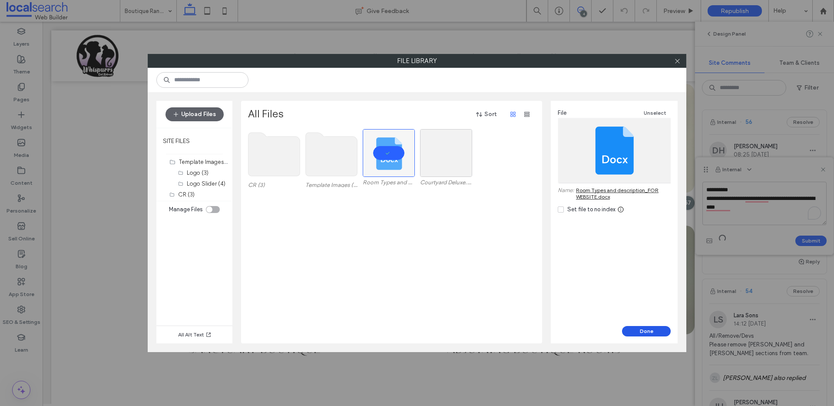
drag, startPoint x: 652, startPoint y: 337, endPoint x: 650, endPoint y: 327, distance: 10.1
click at [652, 335] on div "Done" at bounding box center [614, 334] width 127 height 17
click at [650, 327] on button "Done" at bounding box center [646, 331] width 49 height 10
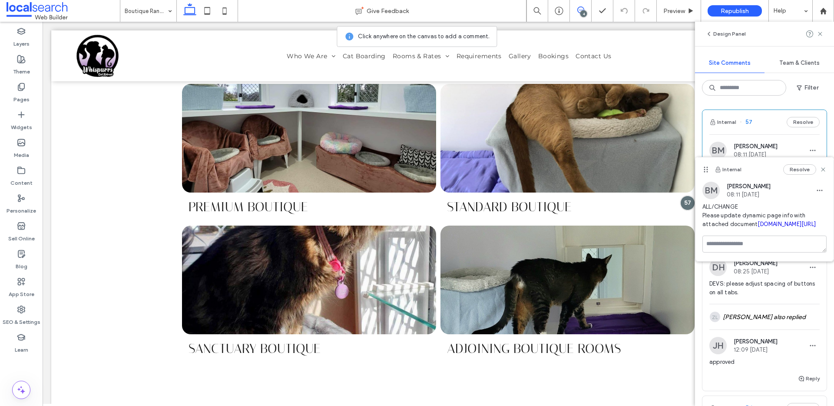
drag, startPoint x: 703, startPoint y: 207, endPoint x: 755, endPoint y: 223, distance: 54.4
click at [755, 223] on span "ALL/CHANGE Please update dynamic page info with attached document irp.cdn-websi…" at bounding box center [764, 215] width 124 height 26
copy span "ALL/CHANGE Please update dynamic page info with attached document"
click at [673, 13] on span "Preview" at bounding box center [674, 10] width 22 height 7
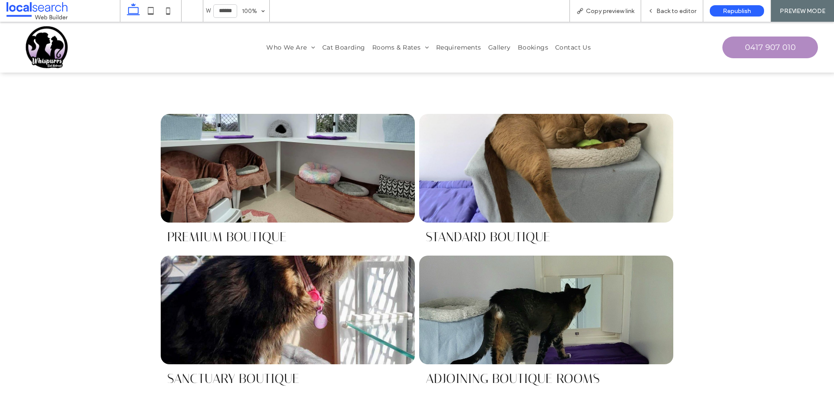
scroll to position [542, 0]
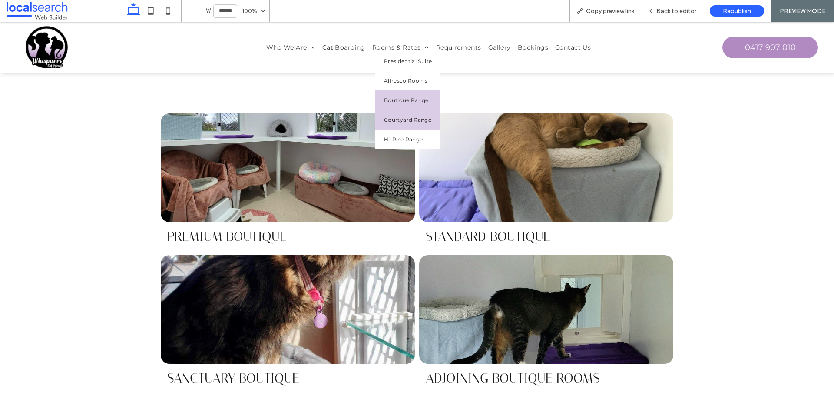
click at [390, 119] on span "Courtyard Range" at bounding box center [407, 119] width 47 height 7
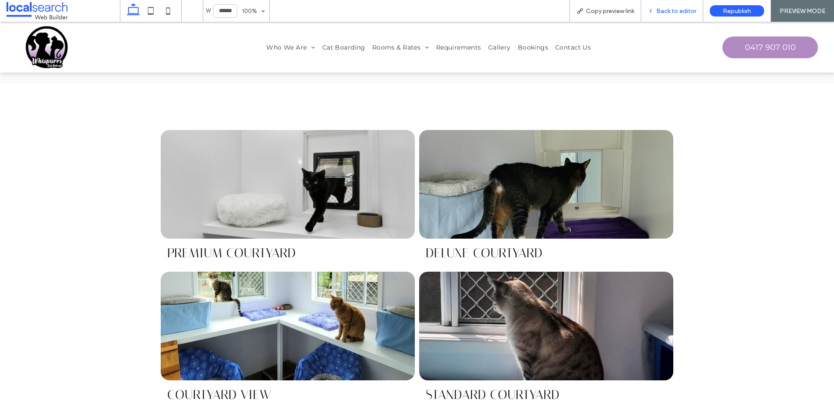
click at [672, 4] on div "Back to editor" at bounding box center [672, 11] width 62 height 22
click at [657, 10] on span "Back to editor" at bounding box center [676, 10] width 40 height 7
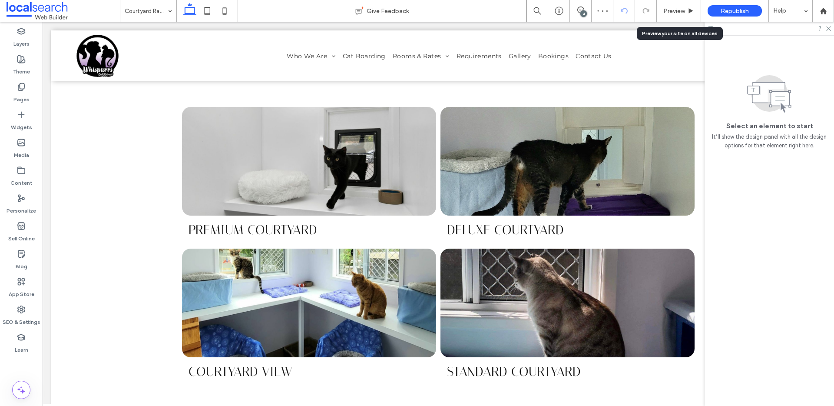
scroll to position [429, 0]
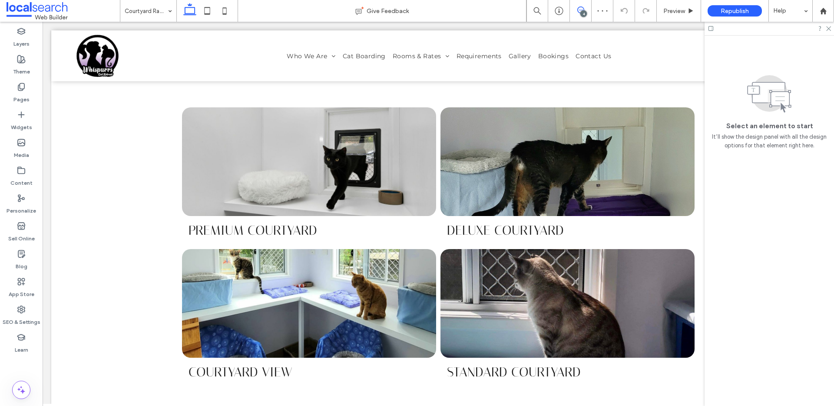
click at [581, 10] on use at bounding box center [580, 10] width 7 height 7
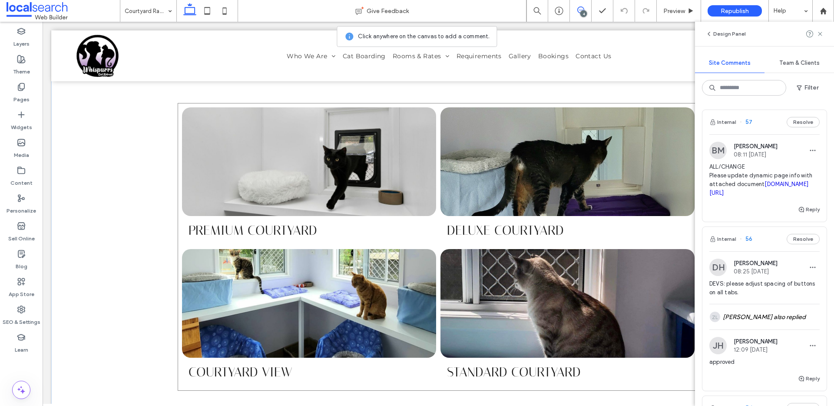
click at [691, 118] on link at bounding box center [567, 161] width 254 height 109
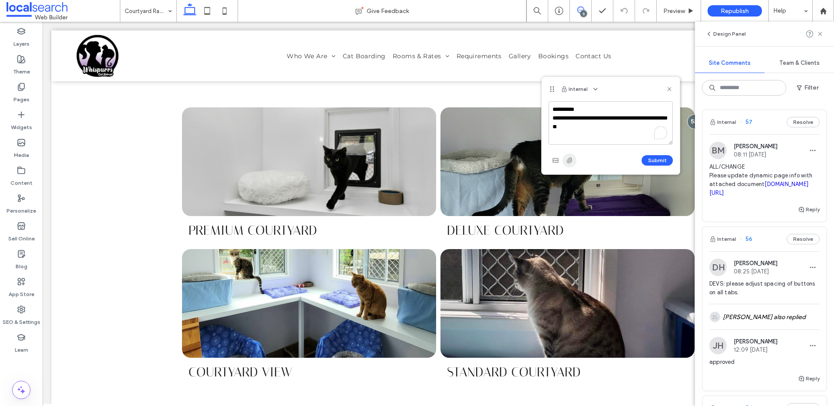
type textarea "**********"
click at [567, 160] on use "button" at bounding box center [570, 160] width 6 height 6
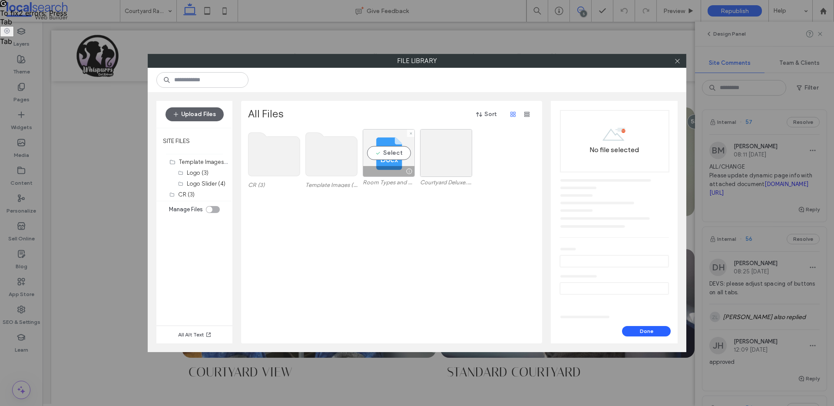
click at [381, 151] on div "Select" at bounding box center [389, 153] width 52 height 48
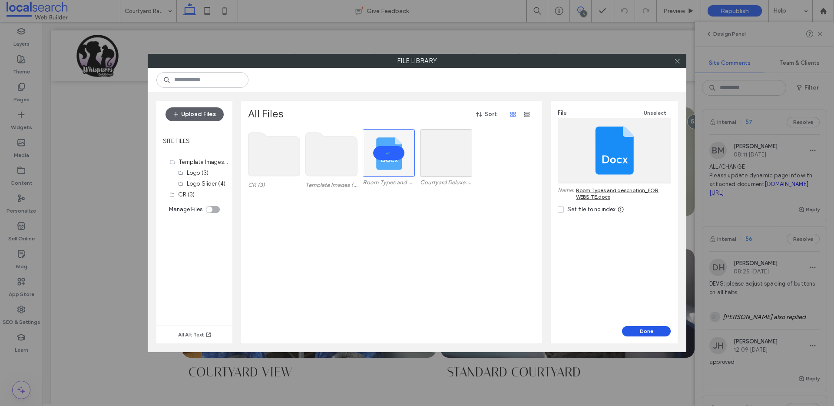
drag, startPoint x: 633, startPoint y: 330, endPoint x: 590, endPoint y: 308, distance: 48.0
click at [633, 330] on button "Done" at bounding box center [646, 331] width 49 height 10
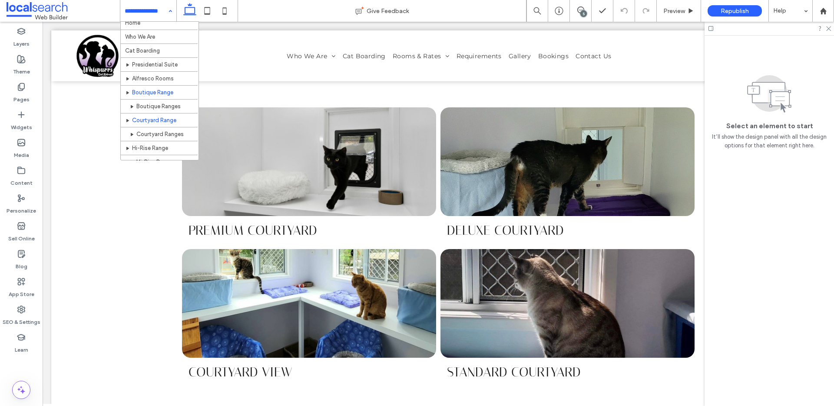
scroll to position [13, 0]
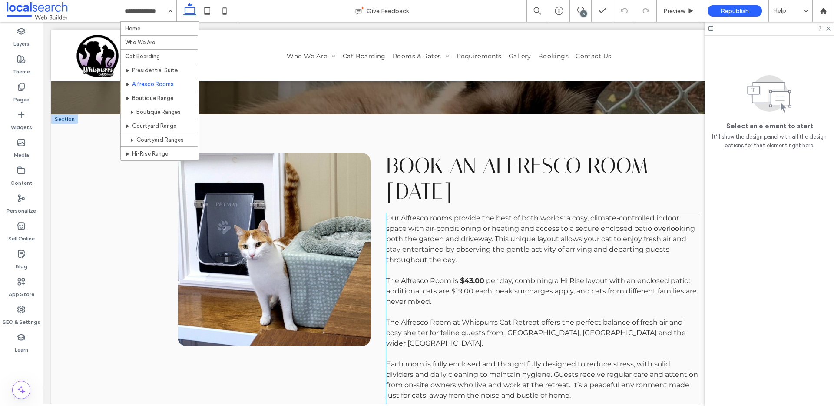
scroll to position [143, 0]
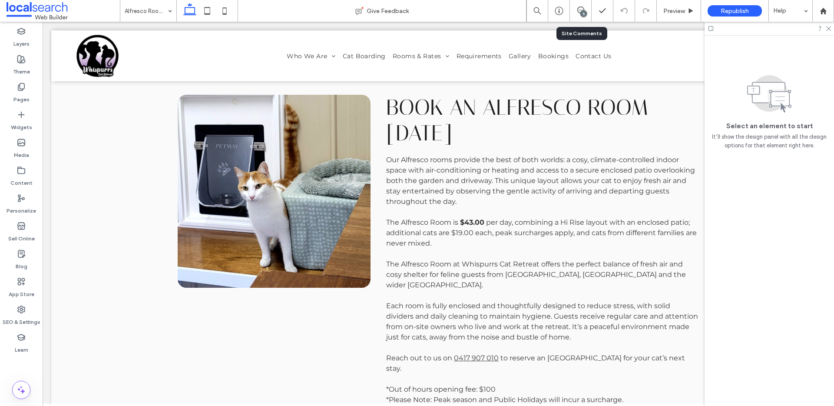
click at [580, 6] on div "5" at bounding box center [581, 11] width 22 height 22
click at [582, 15] on div "5" at bounding box center [583, 13] width 7 height 7
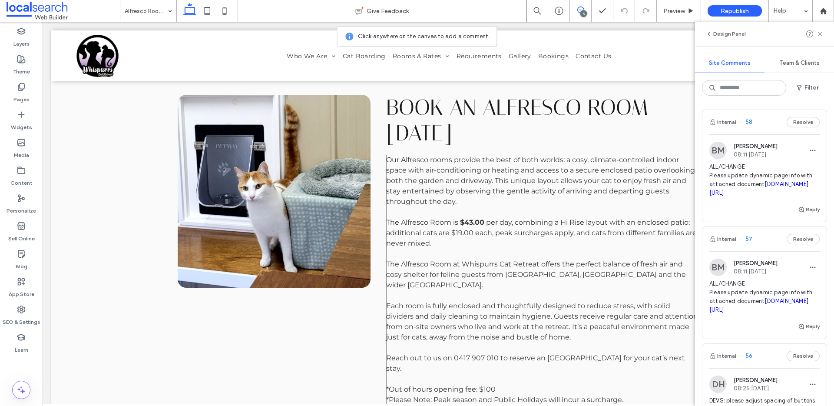
click at [684, 155] on p "Our Alfresco rooms provide the best of both worlds: a cosy, climate-controlled …" at bounding box center [542, 181] width 313 height 52
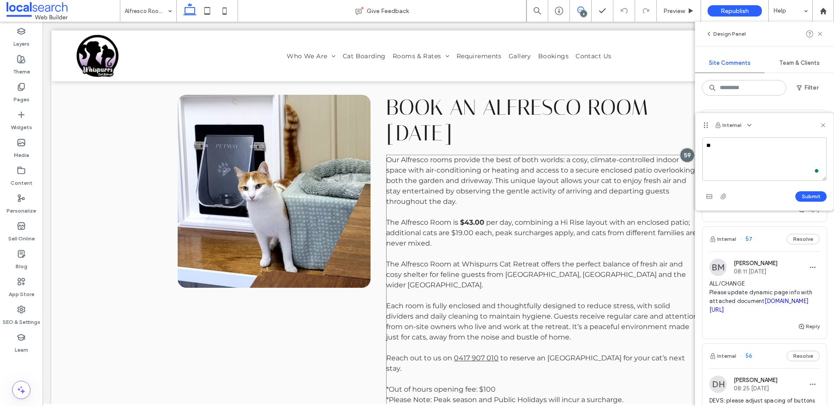
type textarea "*"
type textarea "**********"
click at [725, 195] on use "button" at bounding box center [723, 196] width 6 height 6
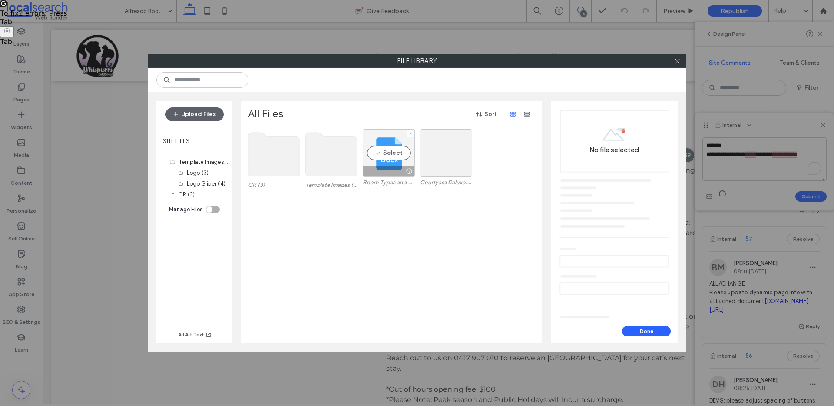
click at [381, 153] on div "Select" at bounding box center [389, 153] width 52 height 48
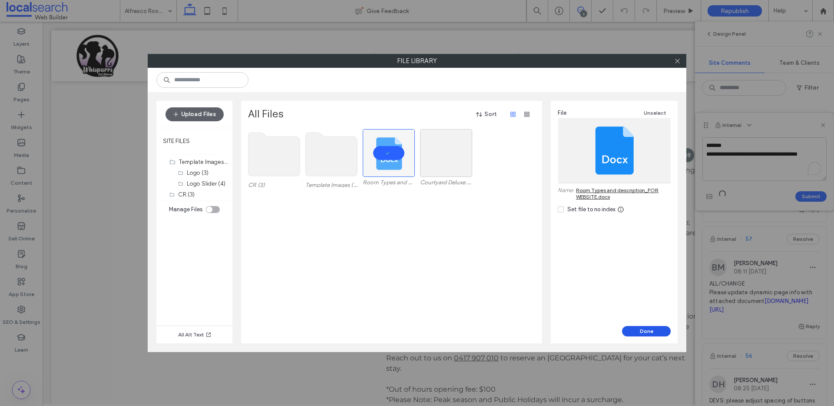
drag, startPoint x: 643, startPoint y: 330, endPoint x: 607, endPoint y: 301, distance: 46.7
click at [643, 330] on button "Done" at bounding box center [646, 331] width 49 height 10
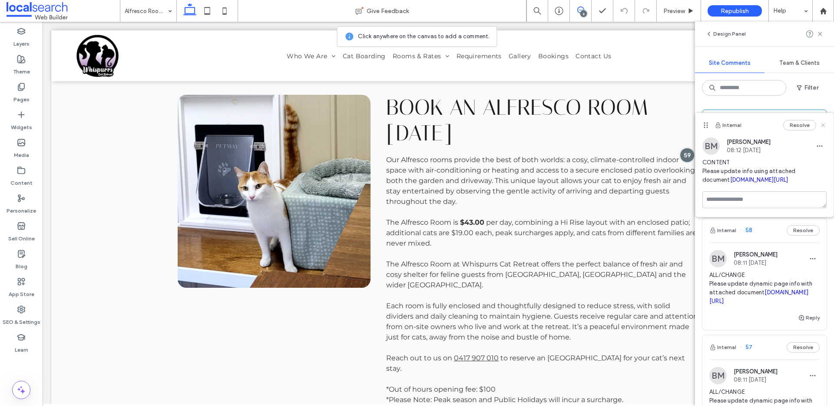
click at [820, 123] on icon at bounding box center [822, 125] width 7 height 7
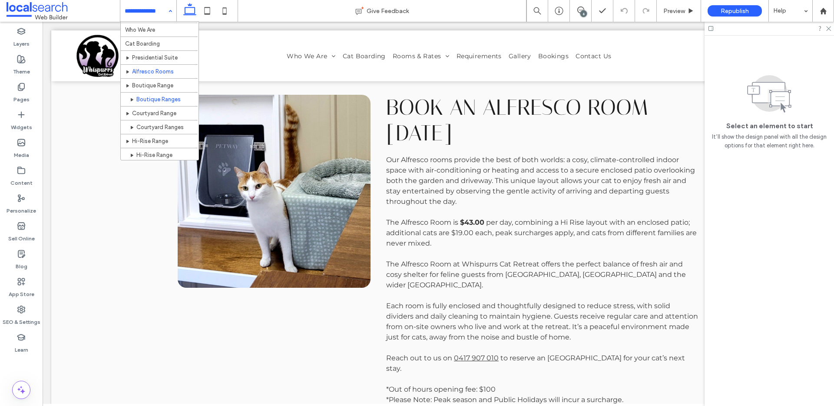
scroll to position [18, 0]
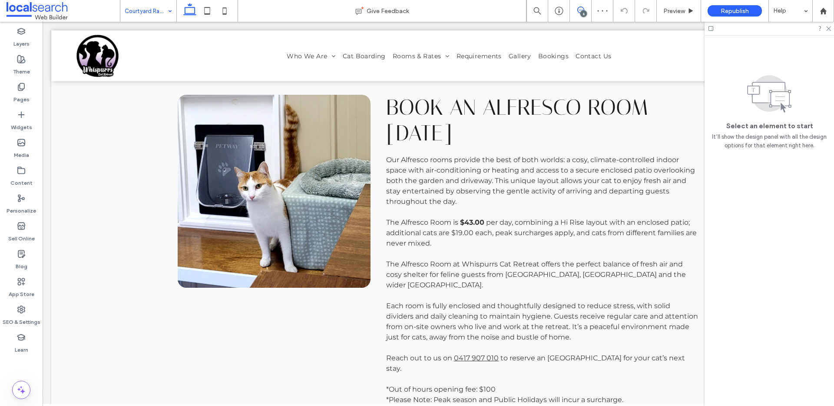
click at [575, 13] on span at bounding box center [580, 10] width 21 height 7
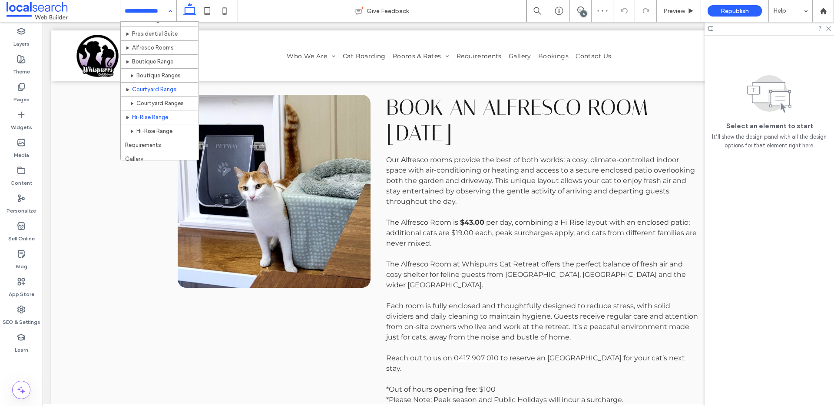
scroll to position [76, 0]
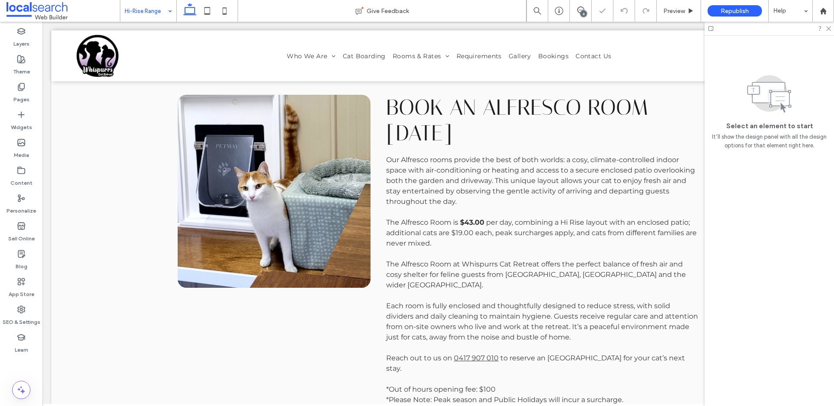
click at [584, 10] on div "6" at bounding box center [583, 13] width 7 height 7
click at [579, 10] on use at bounding box center [580, 10] width 7 height 7
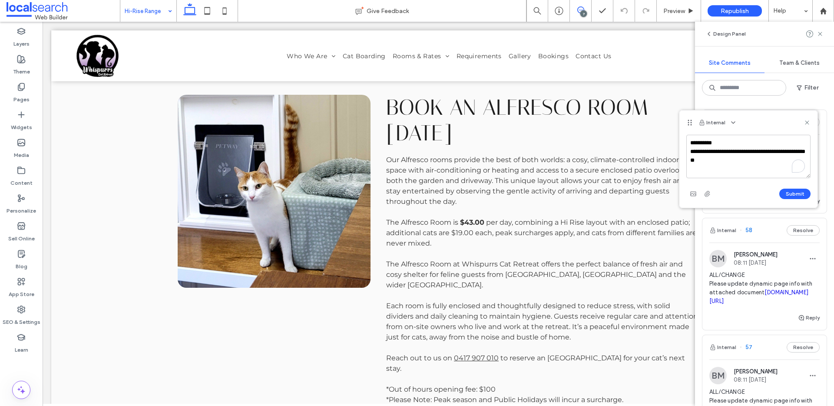
click at [692, 141] on textarea "**********" at bounding box center [748, 156] width 124 height 43
click at [690, 142] on textarea "**********" at bounding box center [748, 156] width 124 height 43
type textarea "**********"
click at [794, 191] on button "Submit" at bounding box center [794, 193] width 31 height 10
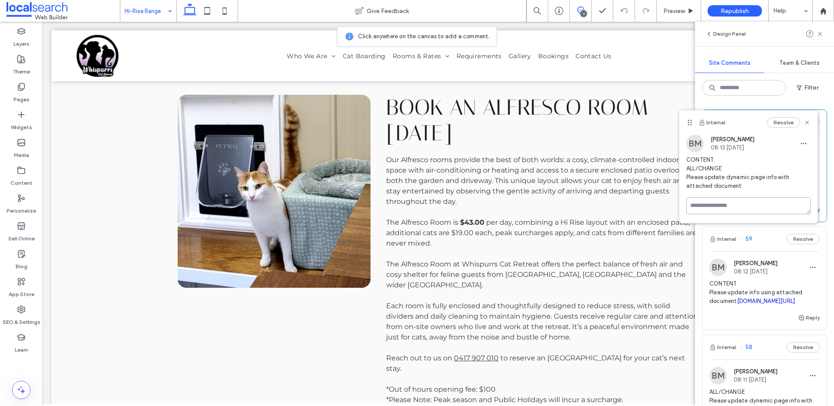
click at [713, 204] on textarea at bounding box center [748, 205] width 124 height 17
click at [800, 137] on span "button" at bounding box center [803, 143] width 14 height 14
click at [793, 162] on div "Edit" at bounding box center [770, 166] width 77 height 16
click at [761, 193] on textarea "**********" at bounding box center [748, 186] width 124 height 43
click at [760, 198] on textarea "**********" at bounding box center [748, 186] width 124 height 43
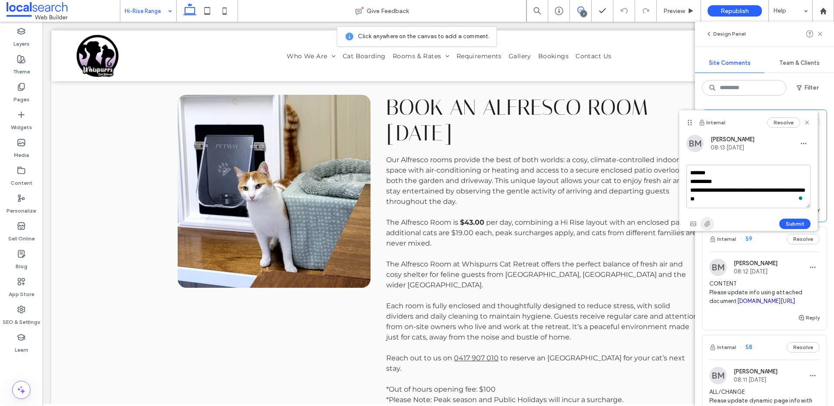
click at [704, 222] on icon "button" at bounding box center [706, 223] width 7 height 7
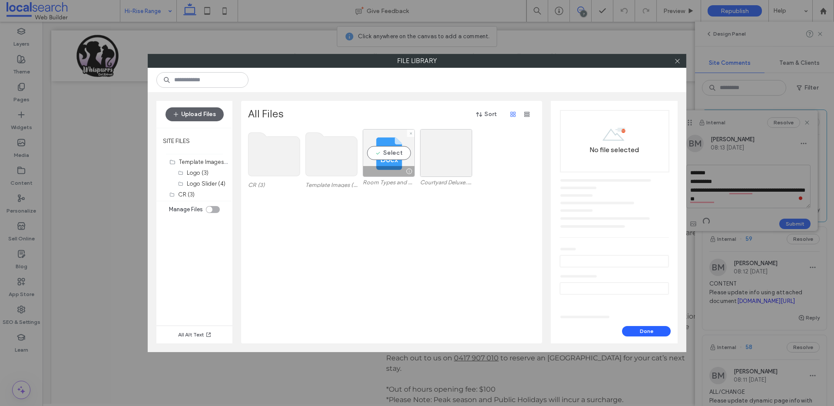
click at [379, 160] on div "Select" at bounding box center [389, 153] width 52 height 48
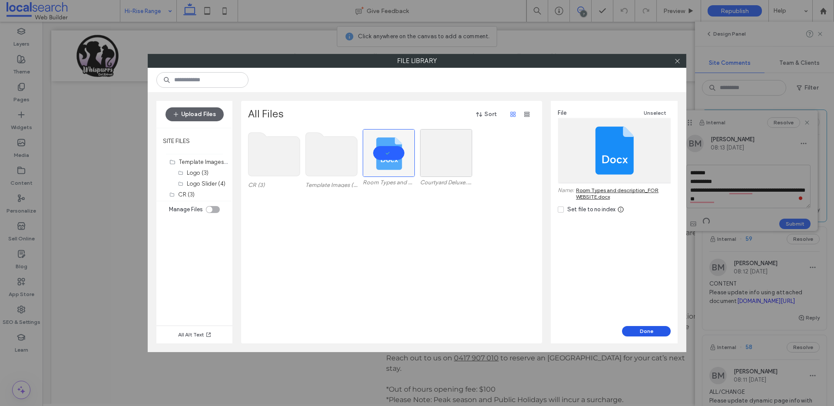
click at [643, 333] on button "Done" at bounding box center [646, 331] width 49 height 10
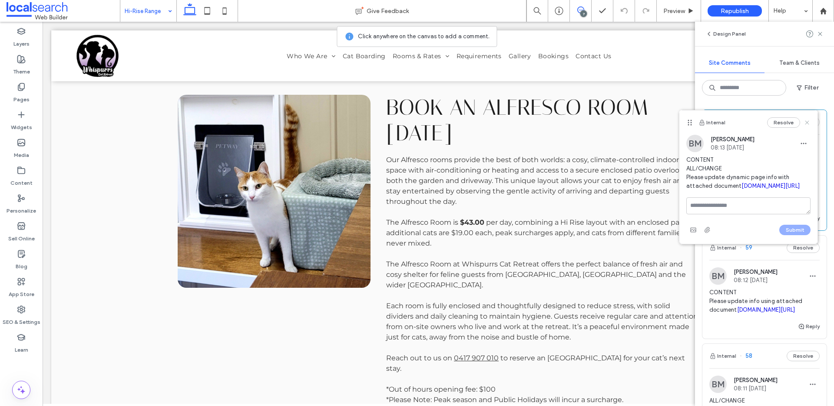
click at [808, 122] on icon at bounding box center [806, 122] width 7 height 7
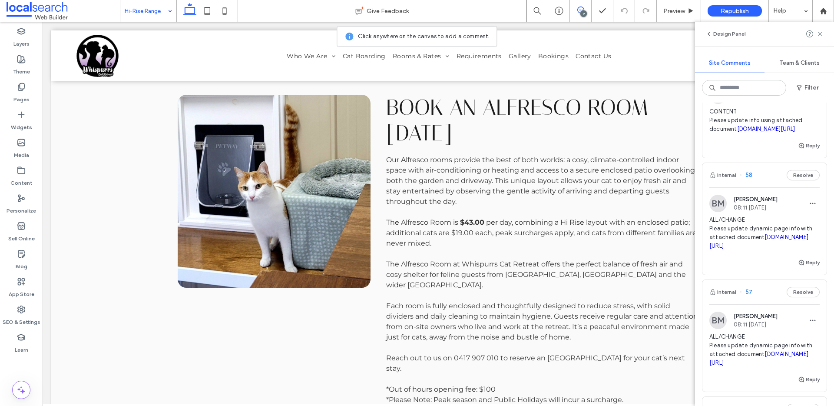
scroll to position [186, 0]
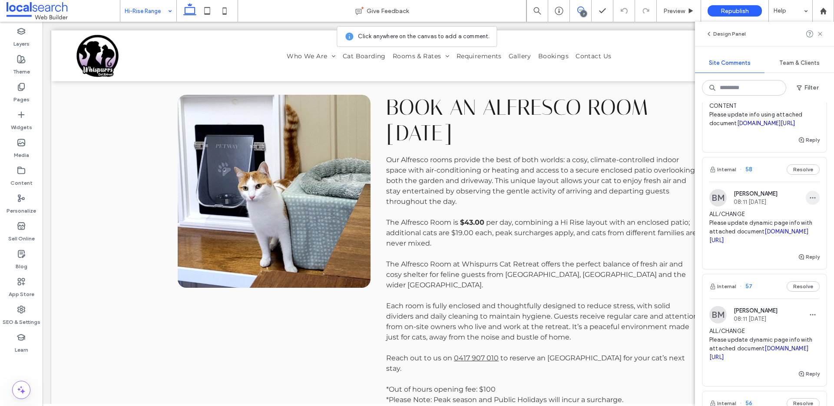
click at [809, 201] on icon "button" at bounding box center [812, 197] width 7 height 7
click at [801, 262] on div "Edit" at bounding box center [773, 263] width 77 height 16
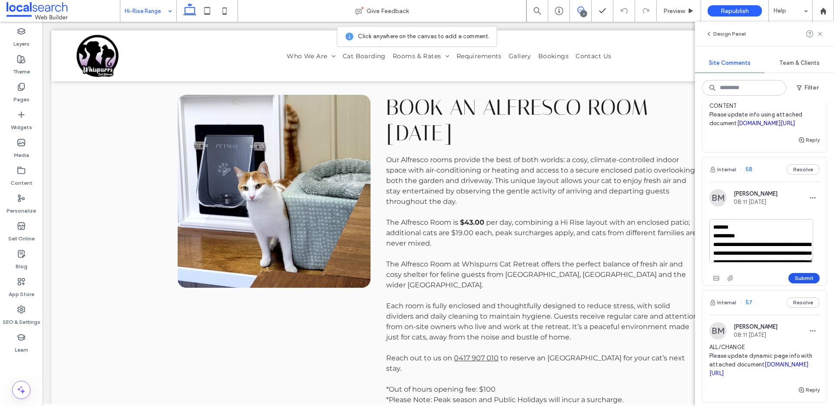
type textarea "**********"
click at [806, 283] on button "Submit" at bounding box center [803, 278] width 31 height 10
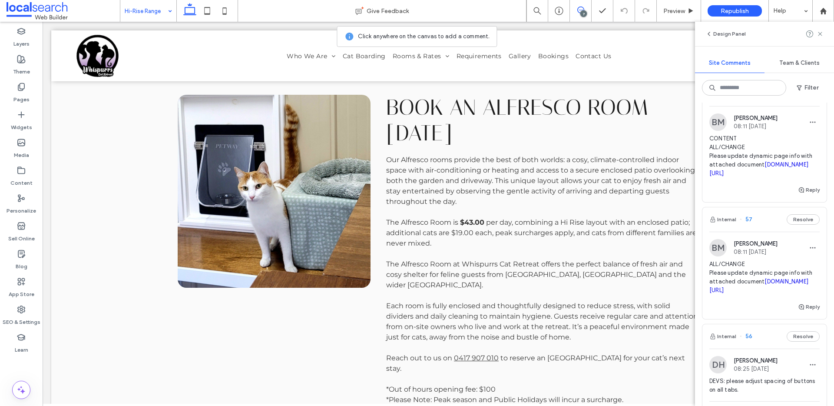
scroll to position [263, 0]
click at [809, 250] on icon "button" at bounding box center [812, 246] width 7 height 7
click at [783, 323] on div "Edit" at bounding box center [773, 329] width 77 height 16
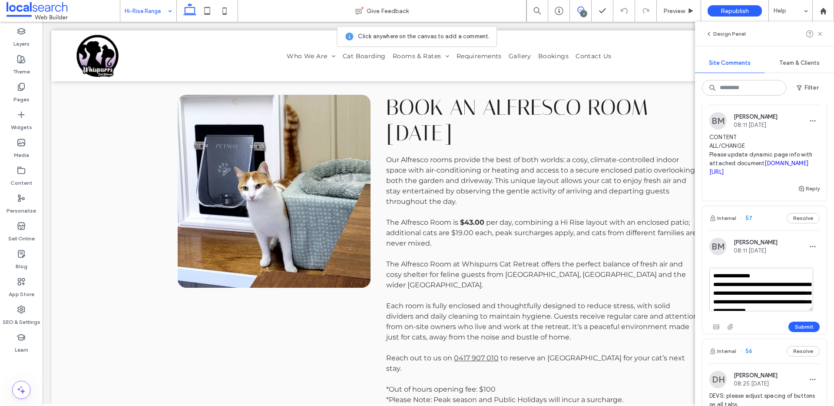
type textarea "**********"
click at [794, 332] on button "Submit" at bounding box center [803, 326] width 31 height 10
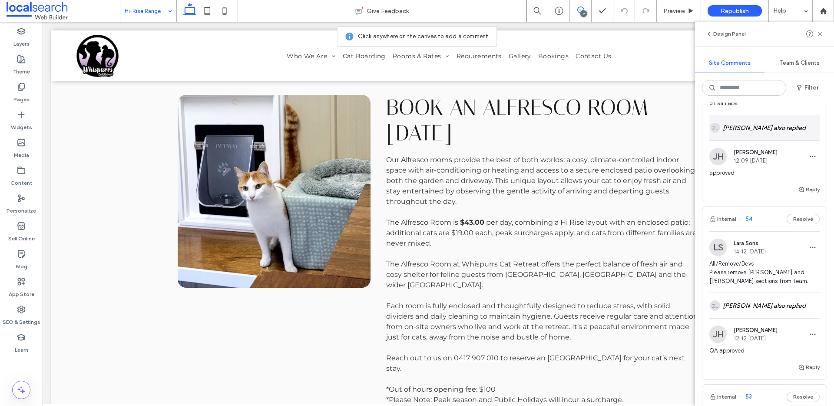
scroll to position [697, 0]
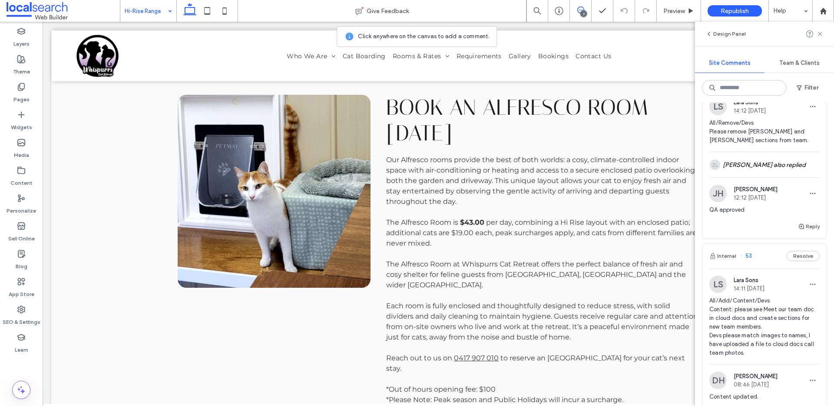
click at [805, 83] on button "Resolve" at bounding box center [802, 78] width 33 height 10
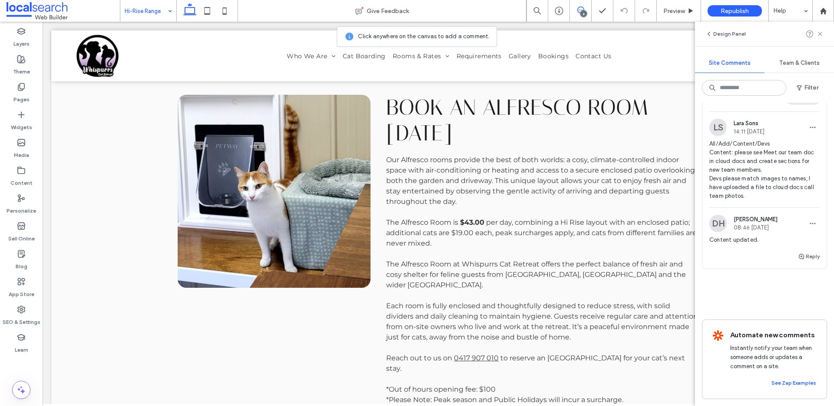
click at [799, 104] on button "Resolve" at bounding box center [802, 99] width 33 height 10
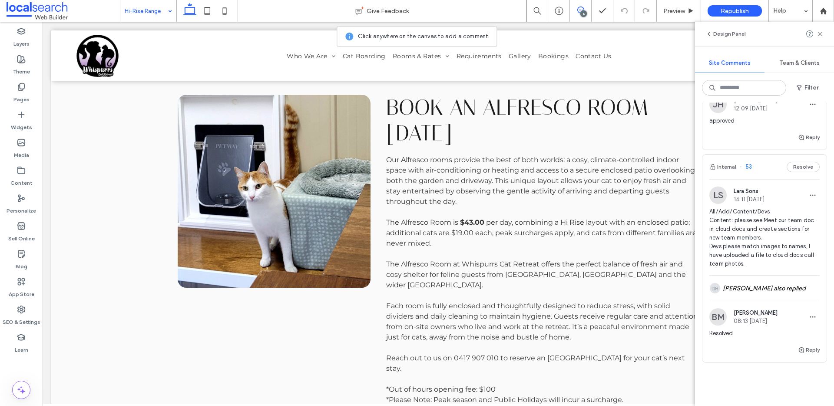
scroll to position [537, 0]
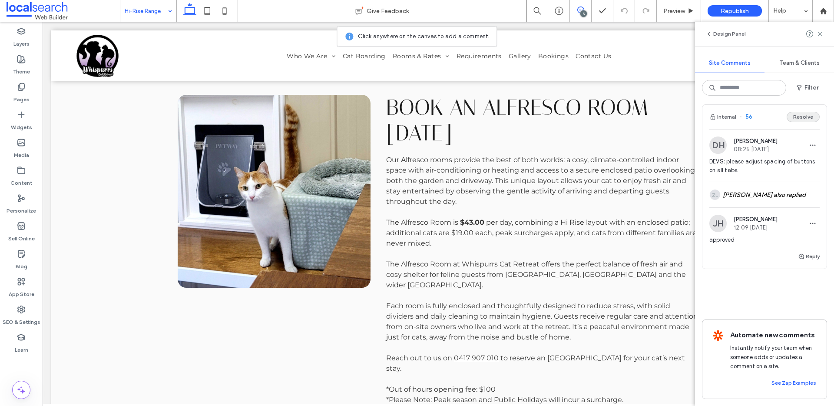
click at [794, 122] on button "Resolve" at bounding box center [802, 117] width 33 height 10
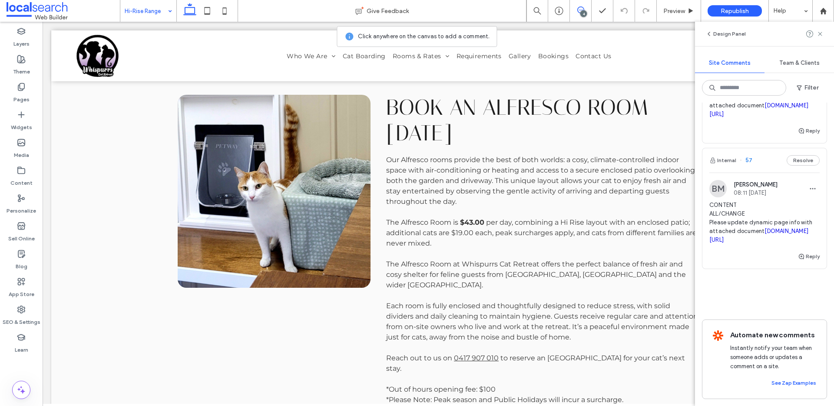
scroll to position [0, 0]
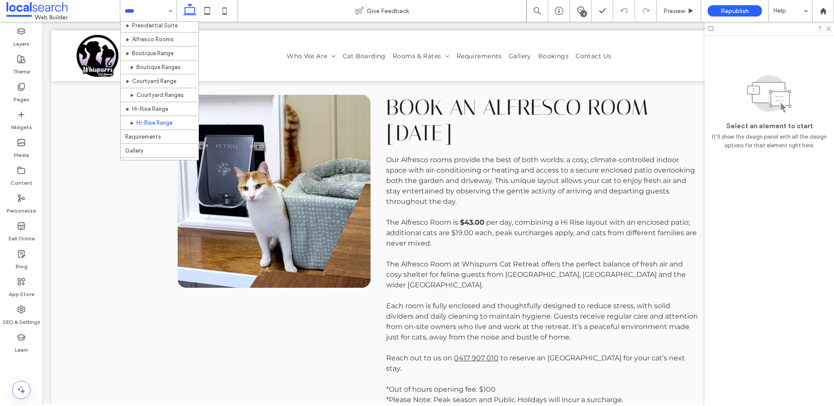
scroll to position [57, 0]
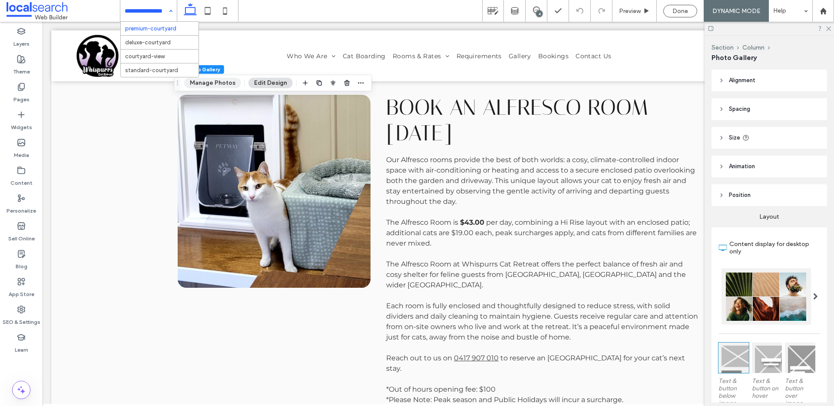
click at [224, 86] on button "Manage Photos" at bounding box center [212, 83] width 57 height 10
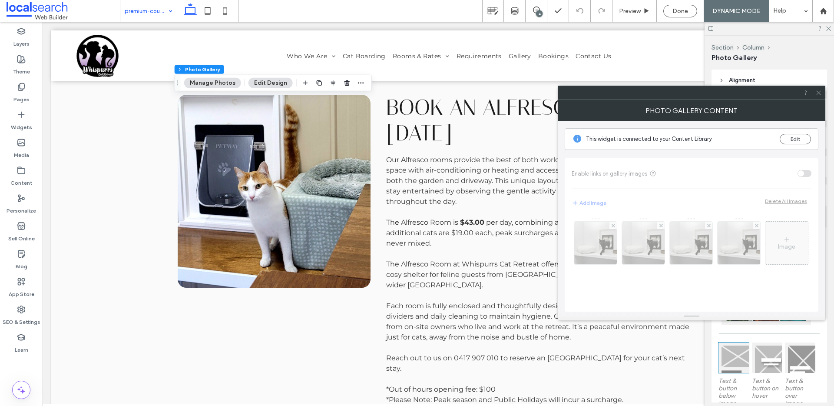
click at [795, 131] on div "This widget is connected to your Content Library Edit" at bounding box center [691, 139] width 254 height 22
click at [796, 135] on button "Edit" at bounding box center [794, 139] width 31 height 10
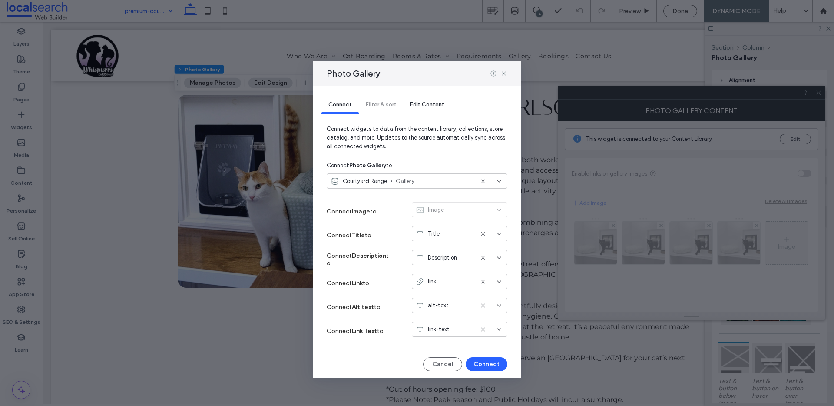
click at [434, 107] on span "Edit Content" at bounding box center [427, 104] width 34 height 7
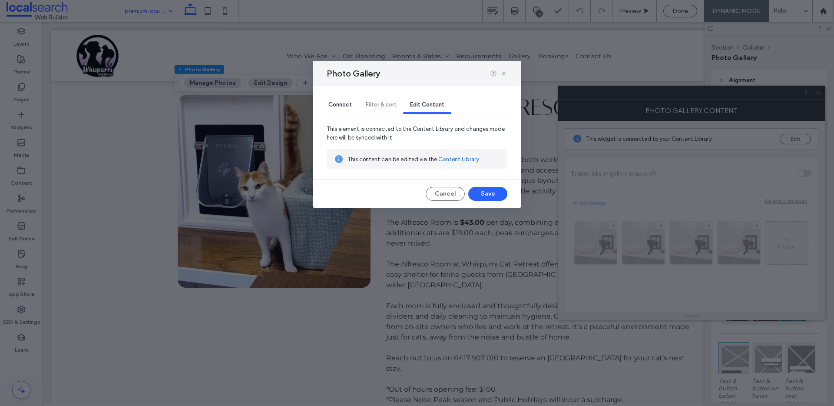
click at [470, 161] on link "Content Library" at bounding box center [458, 159] width 41 height 9
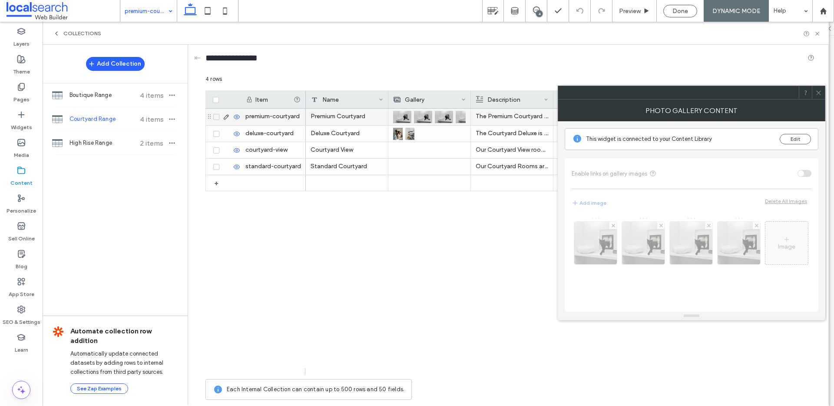
click at [418, 113] on img at bounding box center [423, 117] width 18 height 12
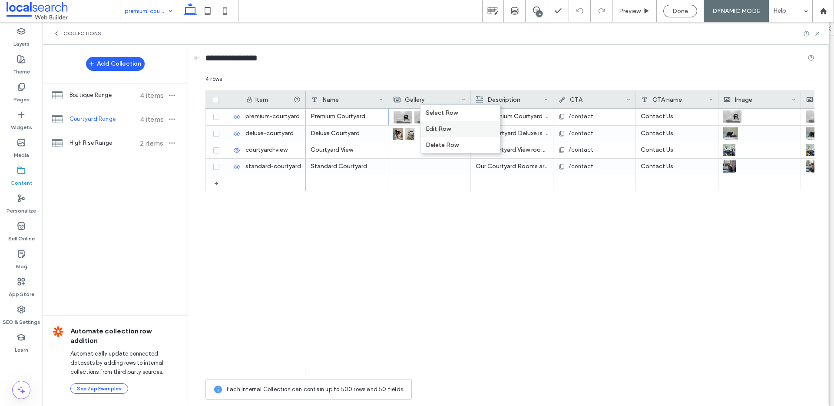
click at [425, 125] on div "Edit Row" at bounding box center [459, 129] width 79 height 16
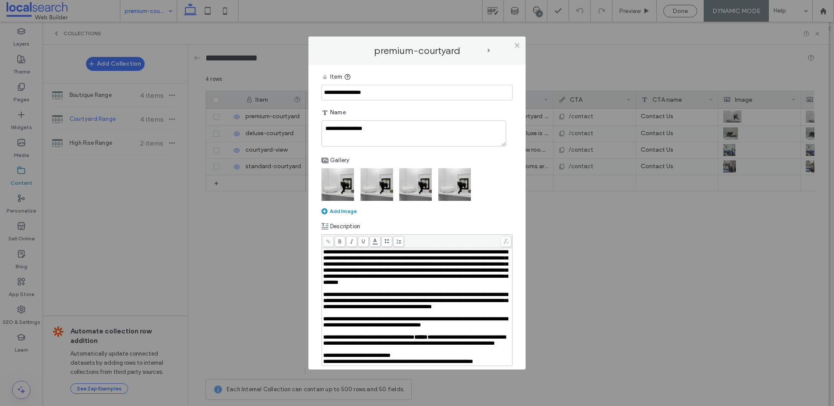
click at [345, 187] on img at bounding box center [337, 184] width 33 height 33
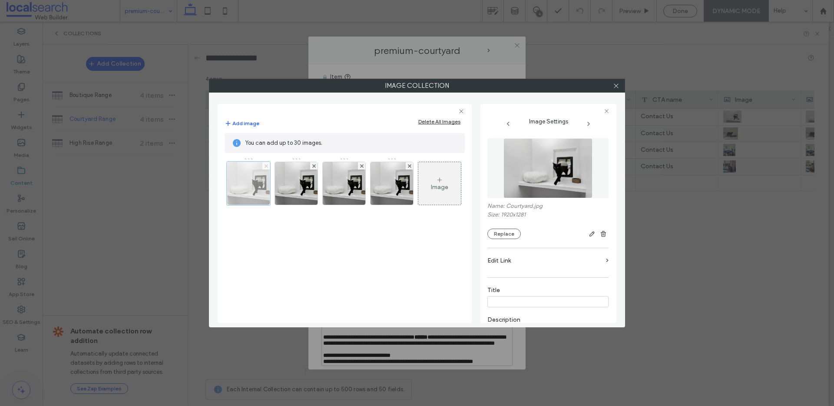
click at [265, 166] on use at bounding box center [265, 165] width 3 height 3
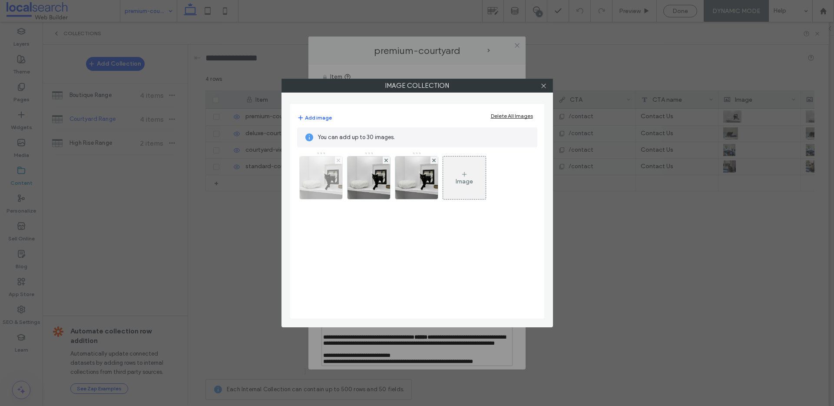
click at [339, 159] on use at bounding box center [337, 159] width 3 height 3
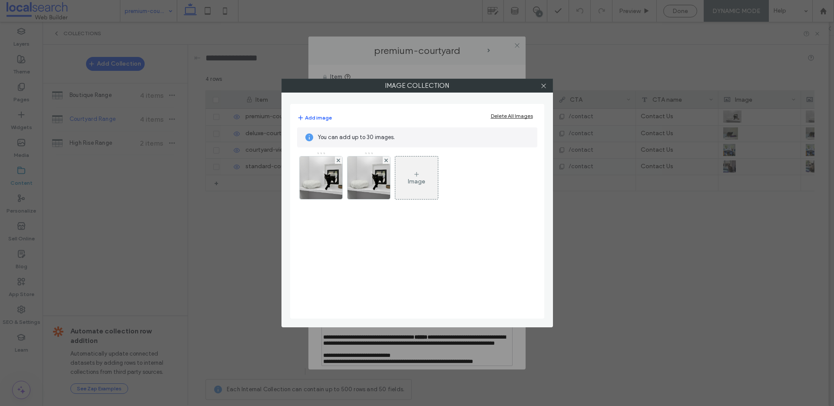
click at [339, 159] on use at bounding box center [337, 159] width 3 height 3
click at [352, 161] on div "Image" at bounding box center [368, 177] width 43 height 41
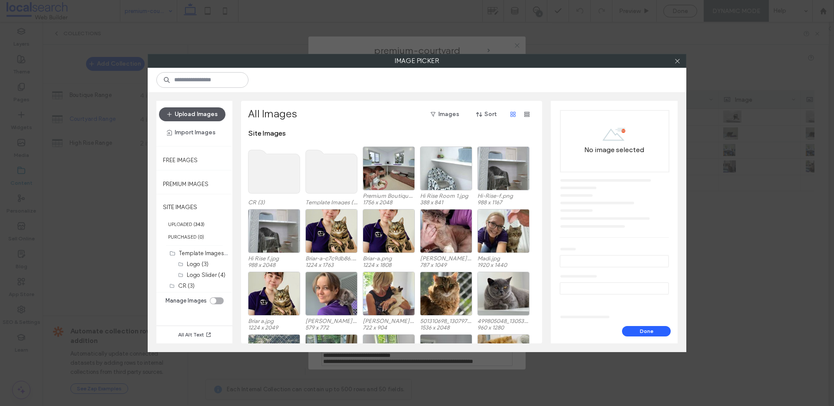
click at [199, 121] on button "Upload Images" at bounding box center [192, 114] width 66 height 14
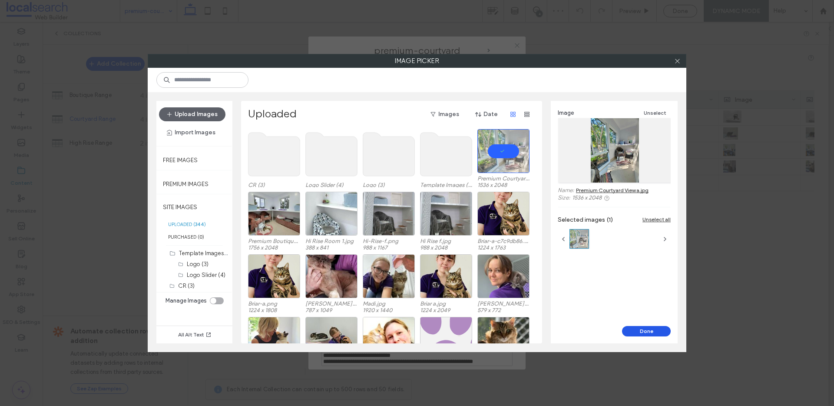
click at [645, 327] on button "Done" at bounding box center [646, 331] width 49 height 10
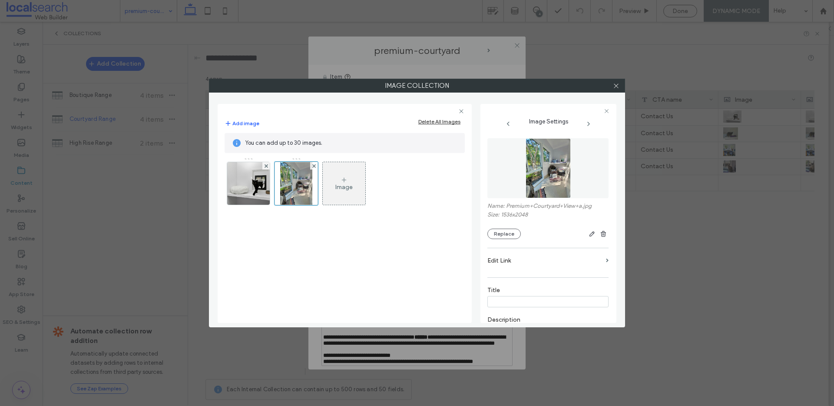
click at [619, 85] on div at bounding box center [615, 85] width 13 height 13
click at [618, 85] on icon at bounding box center [616, 85] width 7 height 7
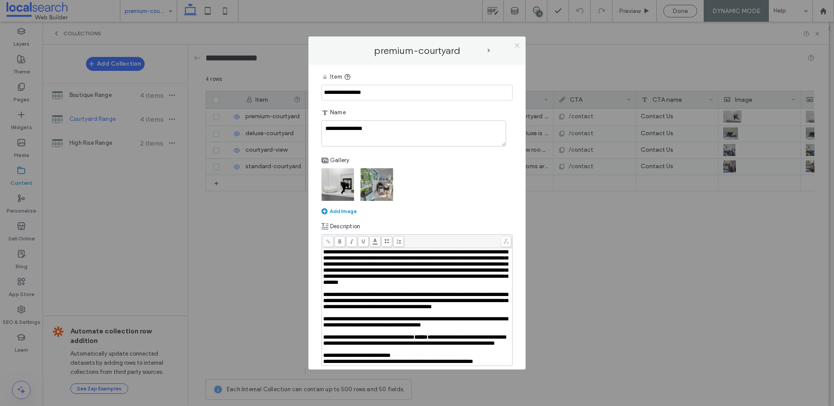
click at [515, 46] on icon at bounding box center [517, 45] width 7 height 7
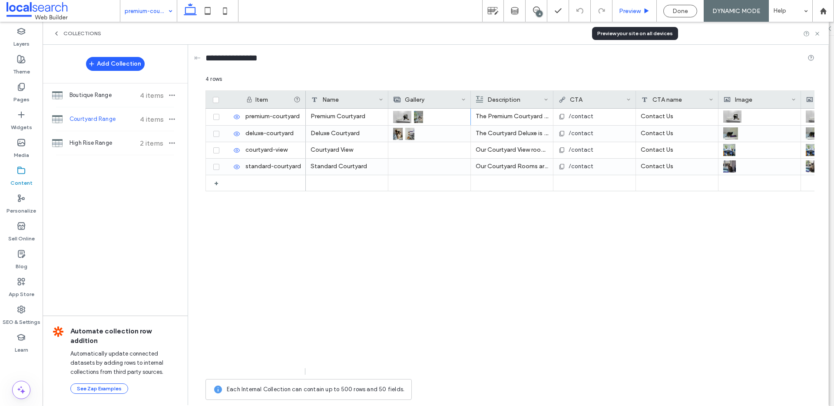
click at [629, 18] on div "Preview" at bounding box center [634, 11] width 44 height 22
